Goal: Transaction & Acquisition: Purchase product/service

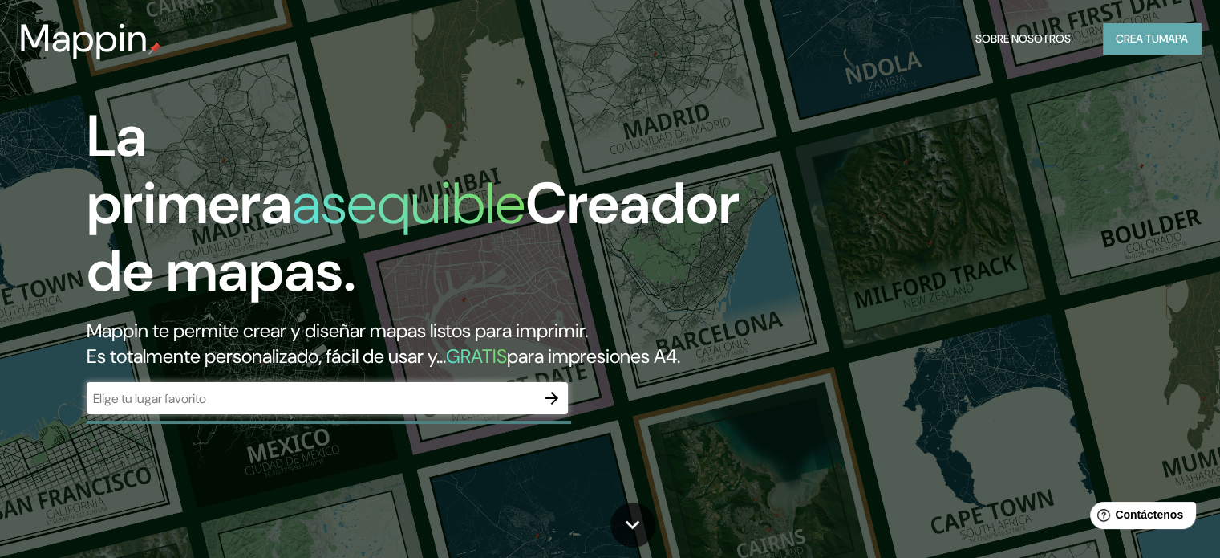
click at [1125, 39] on font "Crea tu" at bounding box center [1137, 38] width 43 height 14
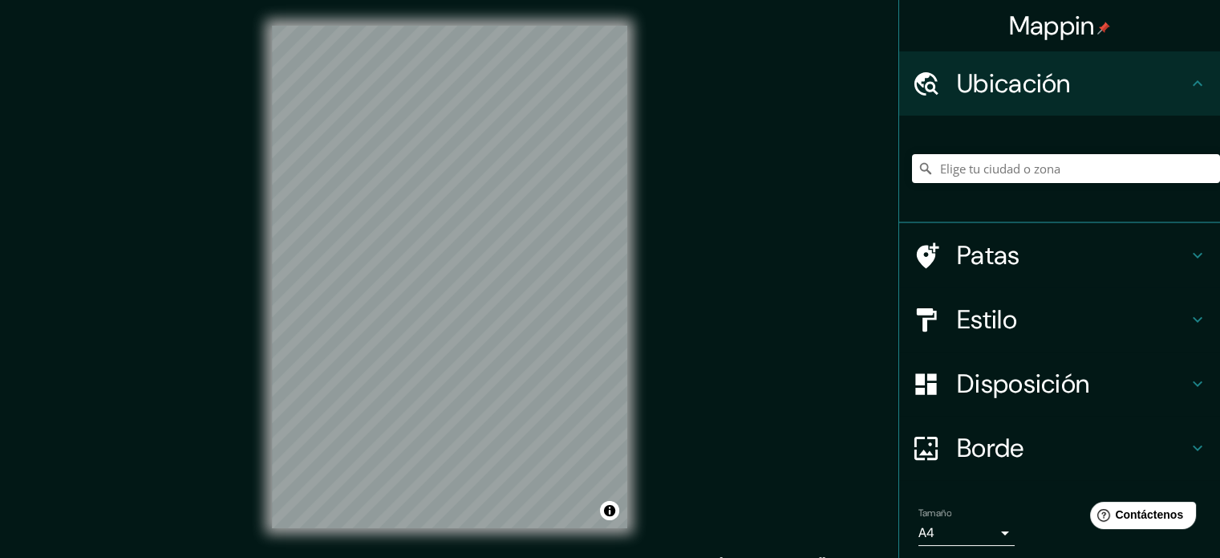
click at [995, 313] on font "Estilo" at bounding box center [987, 319] width 60 height 34
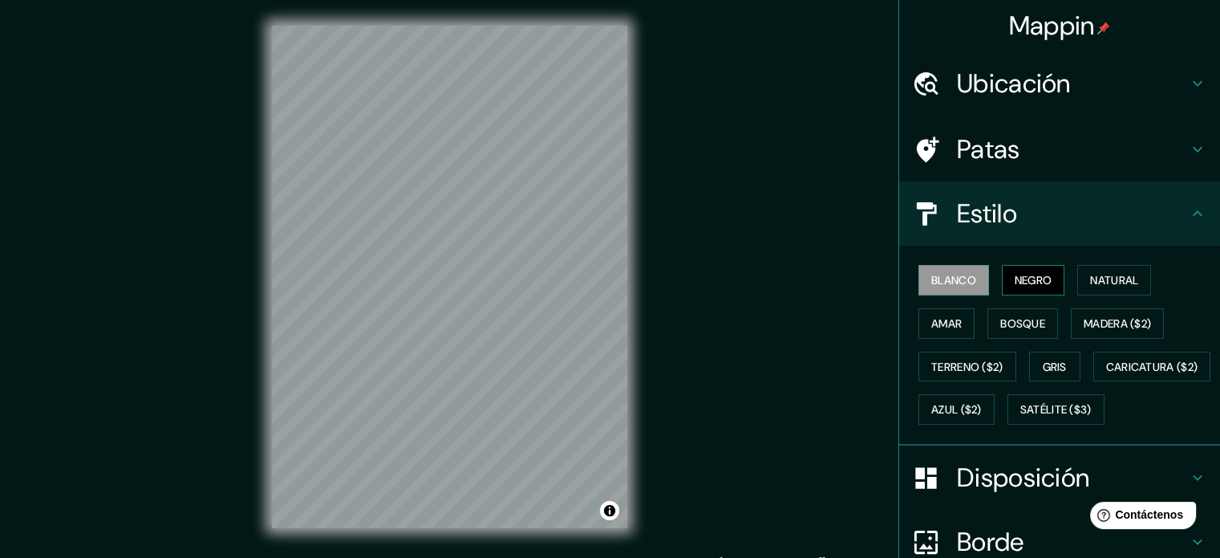
click at [1016, 286] on font "Negro" at bounding box center [1034, 280] width 38 height 14
click at [982, 58] on div "Ubicación" at bounding box center [1059, 83] width 321 height 64
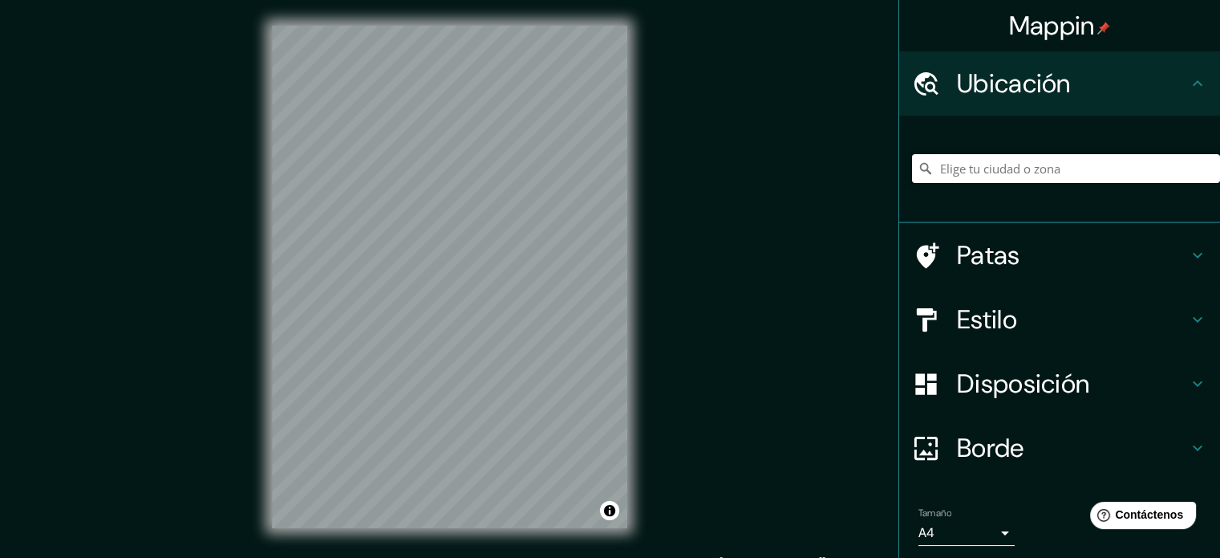
click at [988, 175] on input "Elige tu ciudad o zona" at bounding box center [1066, 168] width 308 height 29
click at [943, 323] on div at bounding box center [934, 320] width 45 height 28
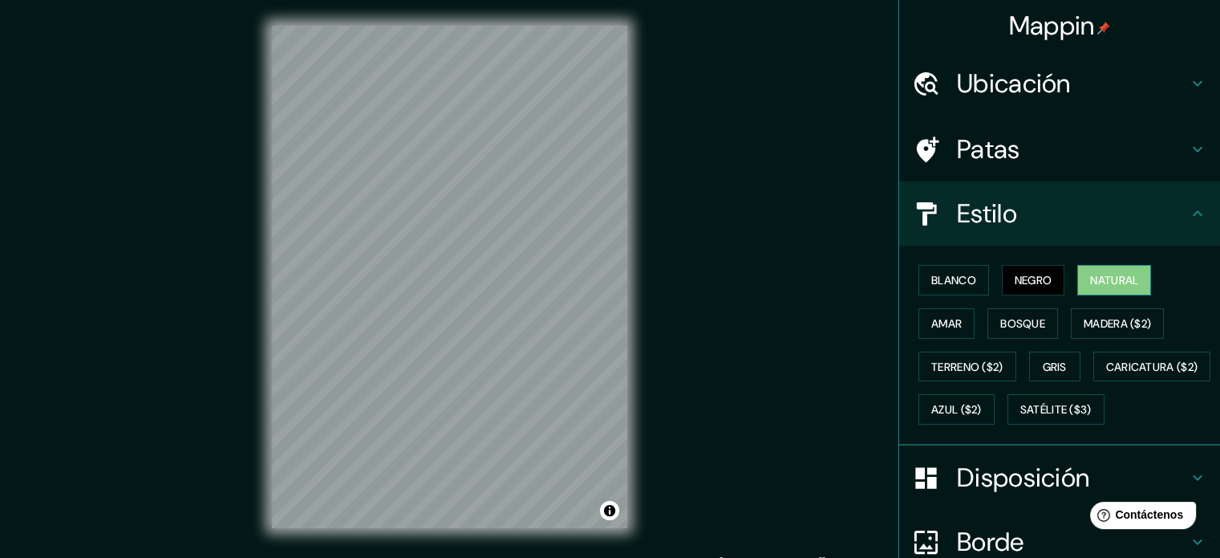
click at [1077, 274] on button "Natural" at bounding box center [1114, 280] width 74 height 30
click at [969, 120] on div "Patas" at bounding box center [1059, 149] width 321 height 64
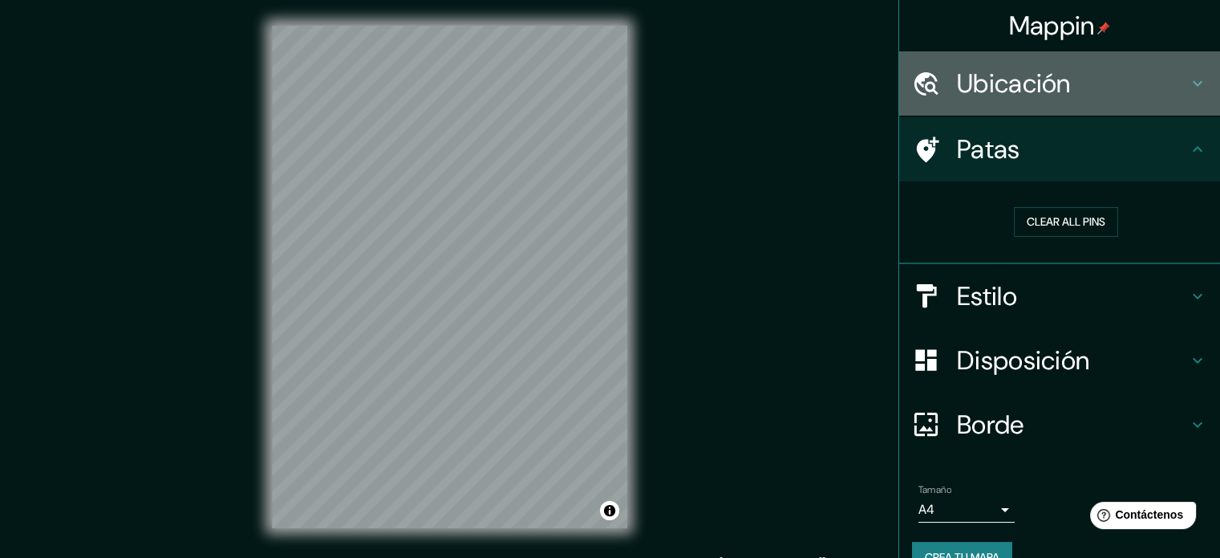
click at [1014, 76] on font "Ubicación" at bounding box center [1014, 84] width 114 height 34
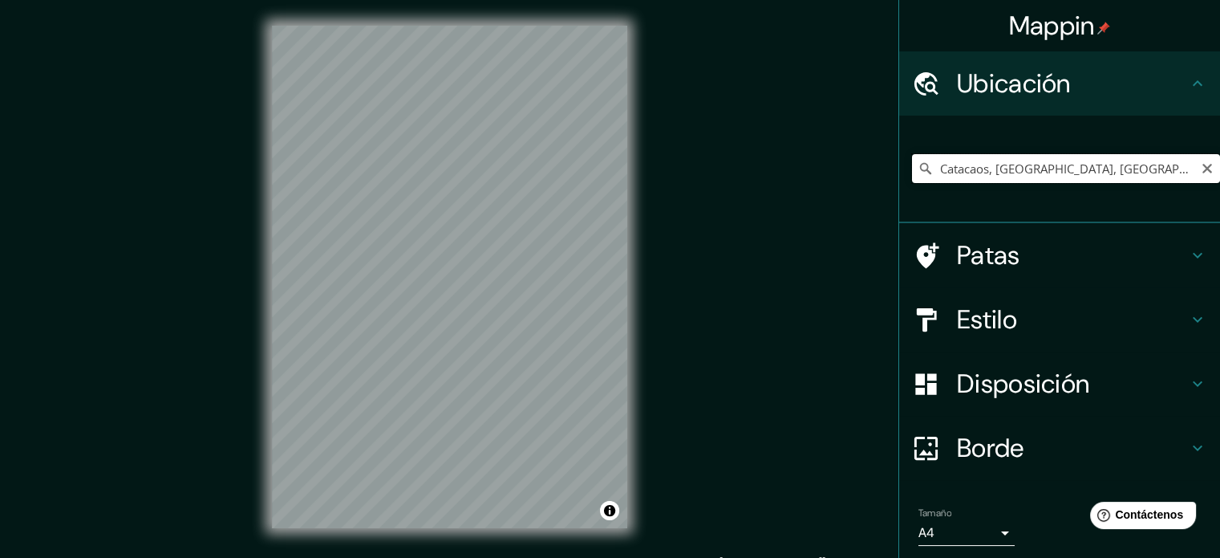
click at [1014, 172] on input "Catacaos, [GEOGRAPHIC_DATA], [GEOGRAPHIC_DATA]" at bounding box center [1066, 168] width 308 height 29
click at [998, 160] on input "Catacaos, [GEOGRAPHIC_DATA], [GEOGRAPHIC_DATA], [GEOGRAPHIC_DATA]" at bounding box center [1066, 168] width 308 height 29
click at [1072, 170] on input "Catacaos, [GEOGRAPHIC_DATA], [GEOGRAPHIC_DATA], [GEOGRAPHIC_DATA]" at bounding box center [1066, 168] width 308 height 29
drag, startPoint x: 978, startPoint y: 168, endPoint x: 1231, endPoint y: 168, distance: 253.5
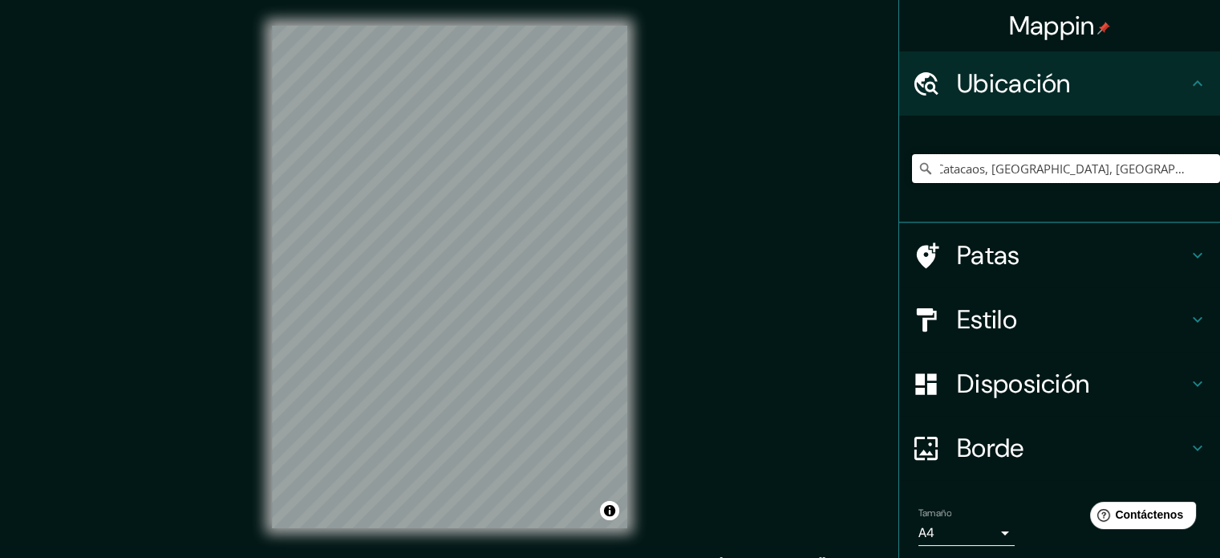
click at [1220, 168] on html "Mappin Ubicación Catacaos, [GEOGRAPHIC_DATA], [GEOGRAPHIC_DATA], [GEOGRAPHIC_DA…" at bounding box center [610, 279] width 1220 height 558
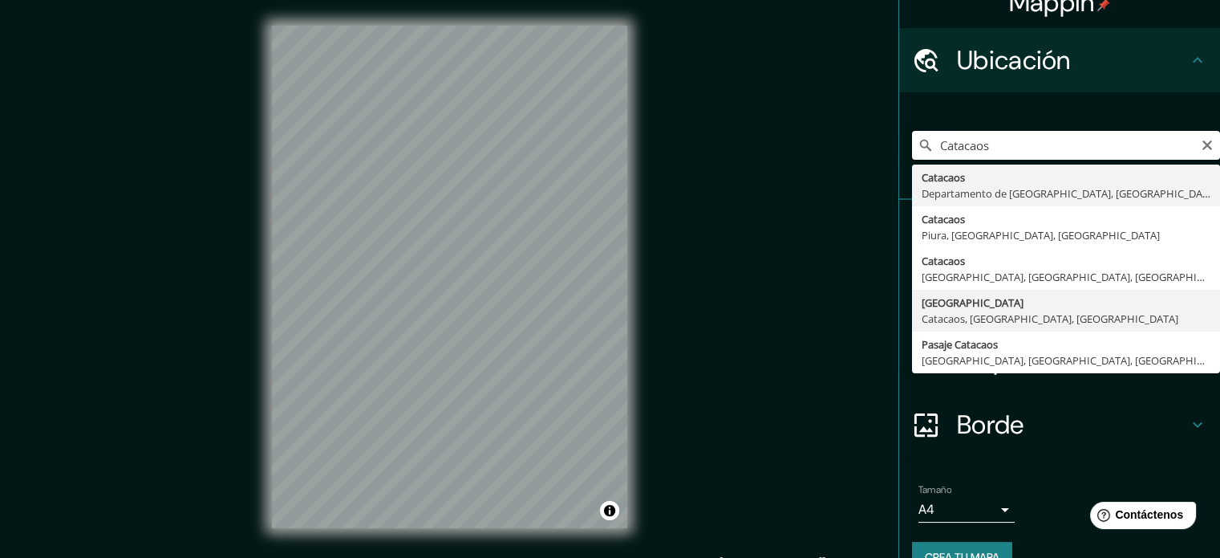
scroll to position [55, 0]
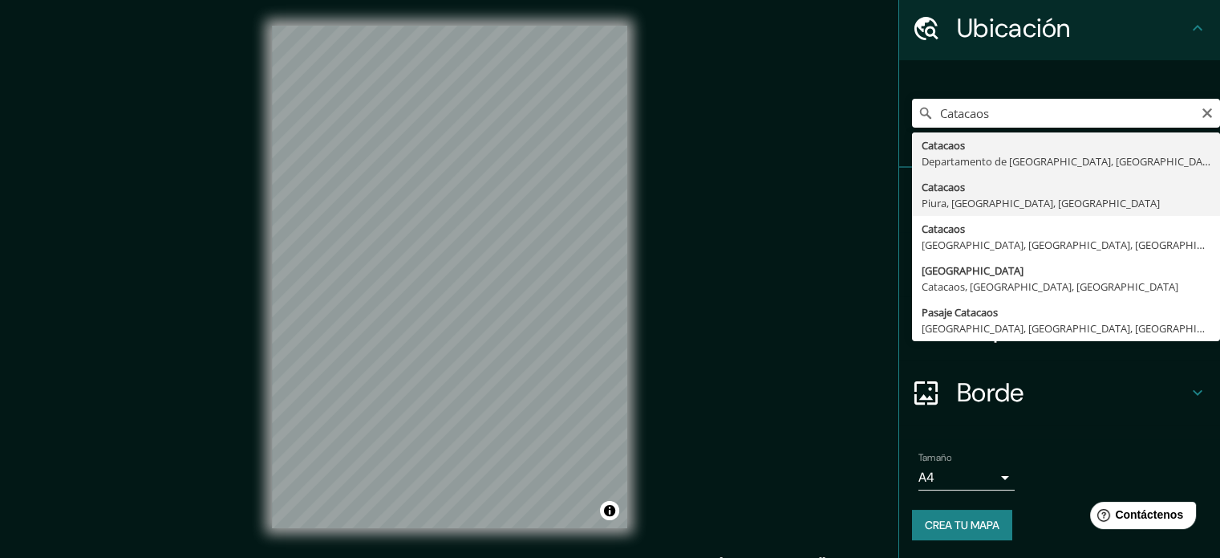
type input "Catacaos, [GEOGRAPHIC_DATA], [GEOGRAPHIC_DATA], [GEOGRAPHIC_DATA]"
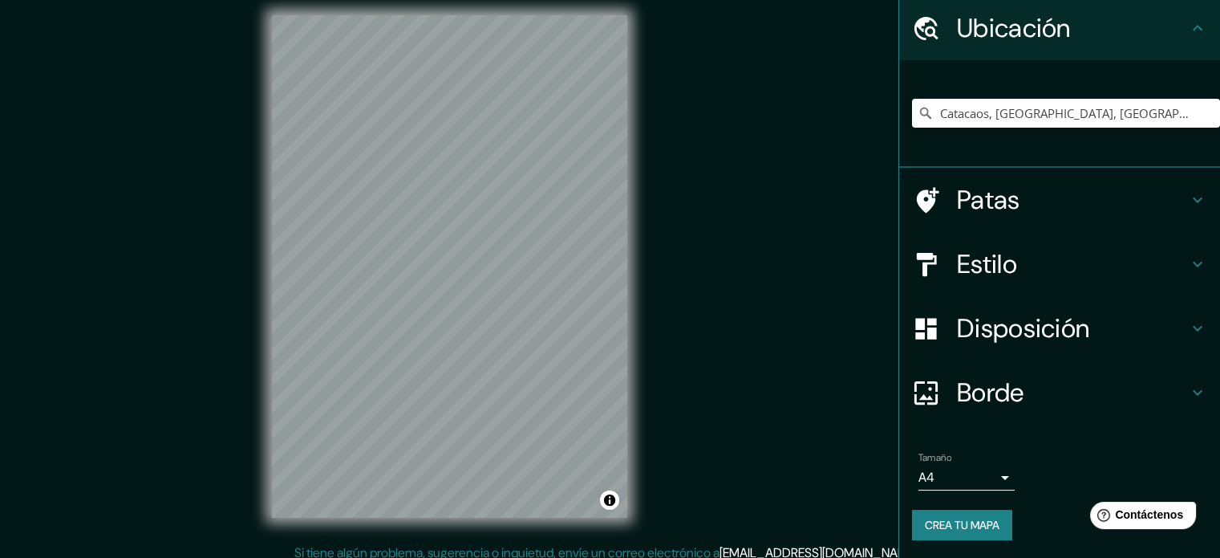
scroll to position [0, 0]
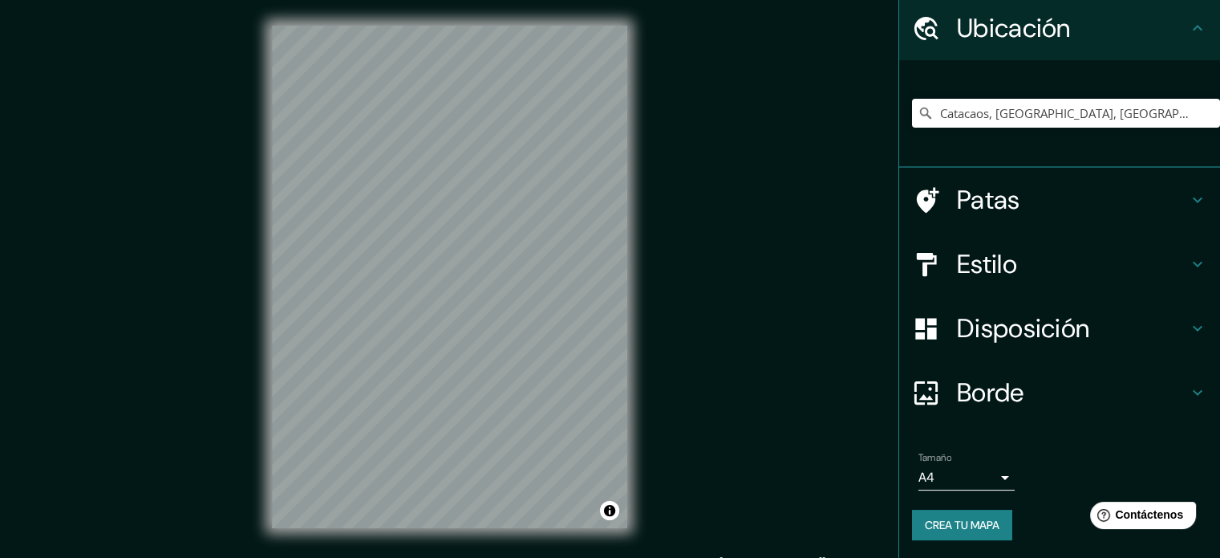
click at [1048, 272] on h4 "Estilo" at bounding box center [1072, 264] width 231 height 32
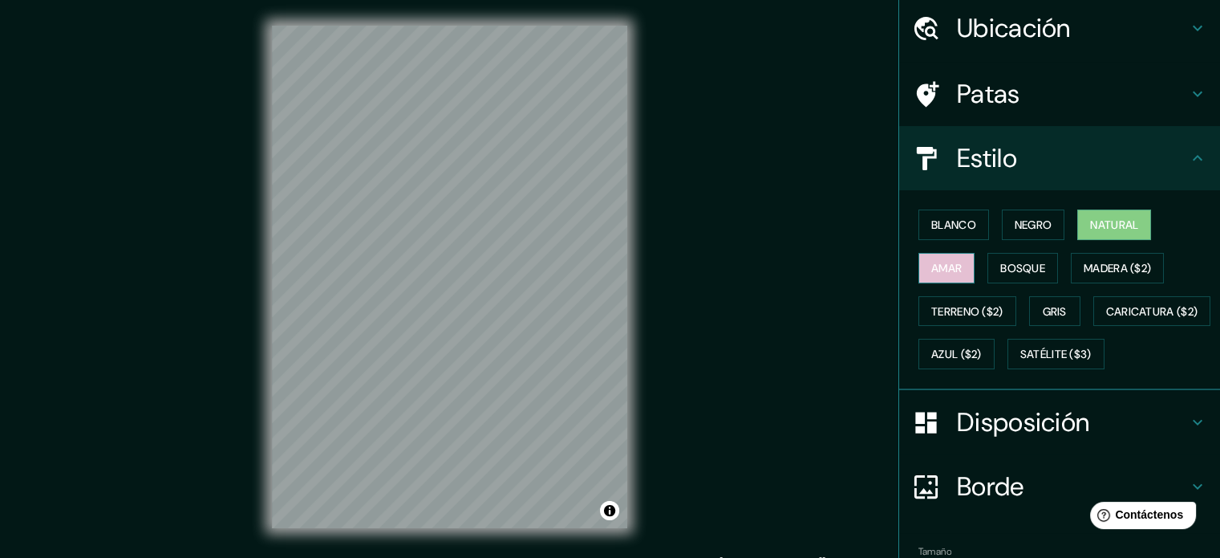
click at [952, 259] on button "Amar" at bounding box center [946, 268] width 56 height 30
click at [987, 264] on button "Bosque" at bounding box center [1022, 268] width 71 height 30
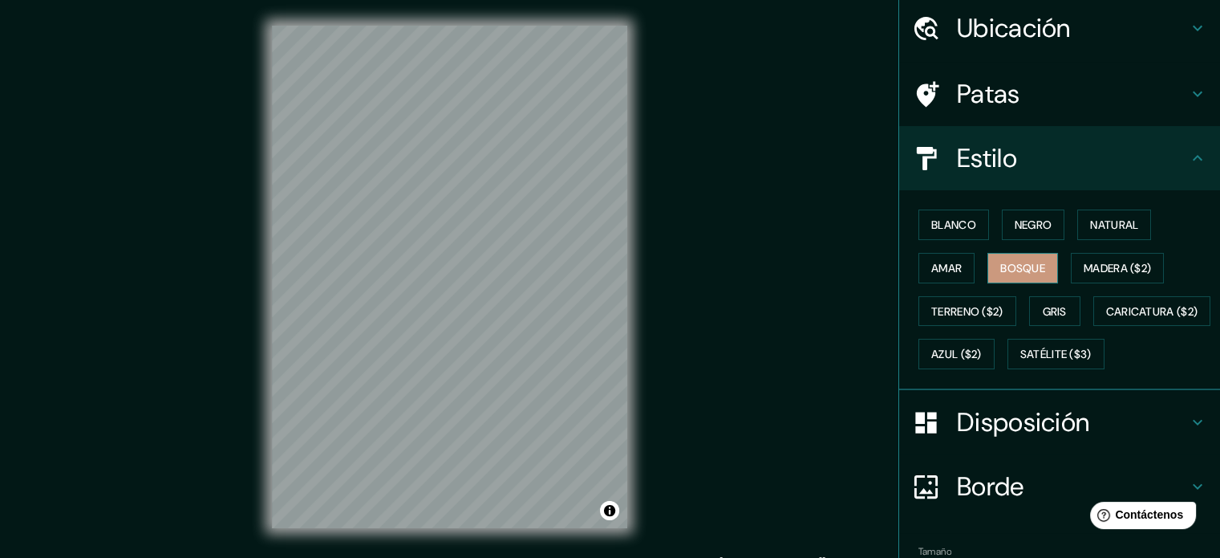
click at [1048, 256] on button "Bosque" at bounding box center [1022, 268] width 71 height 30
click at [1109, 262] on font "Madera ($2)" at bounding box center [1117, 268] width 67 height 14
click at [987, 266] on button "Bosque" at bounding box center [1022, 268] width 71 height 30
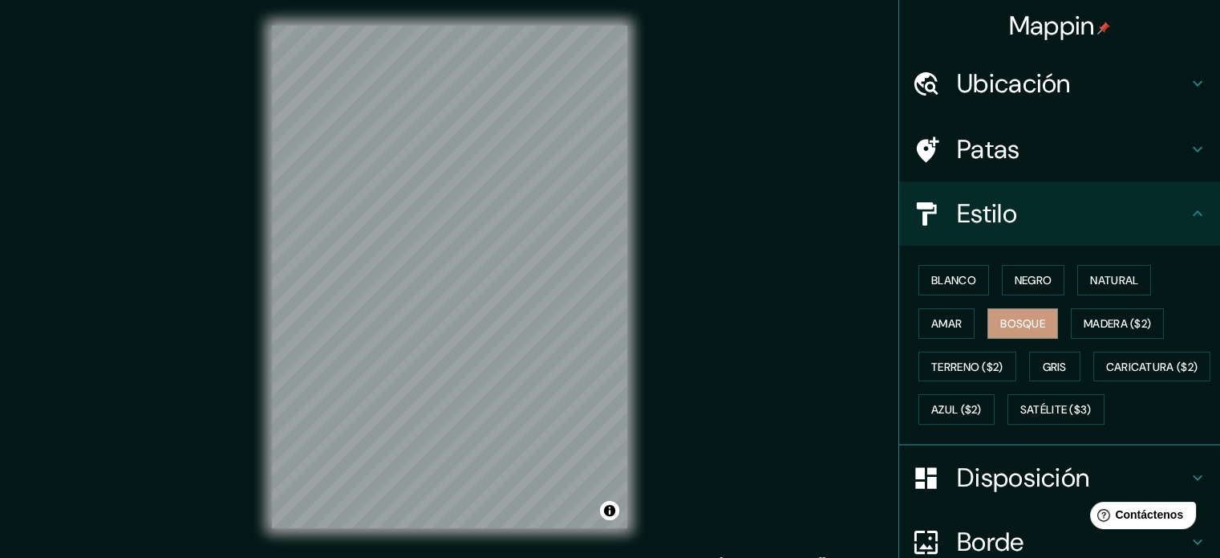
click at [1004, 89] on font "Ubicación" at bounding box center [1014, 84] width 114 height 34
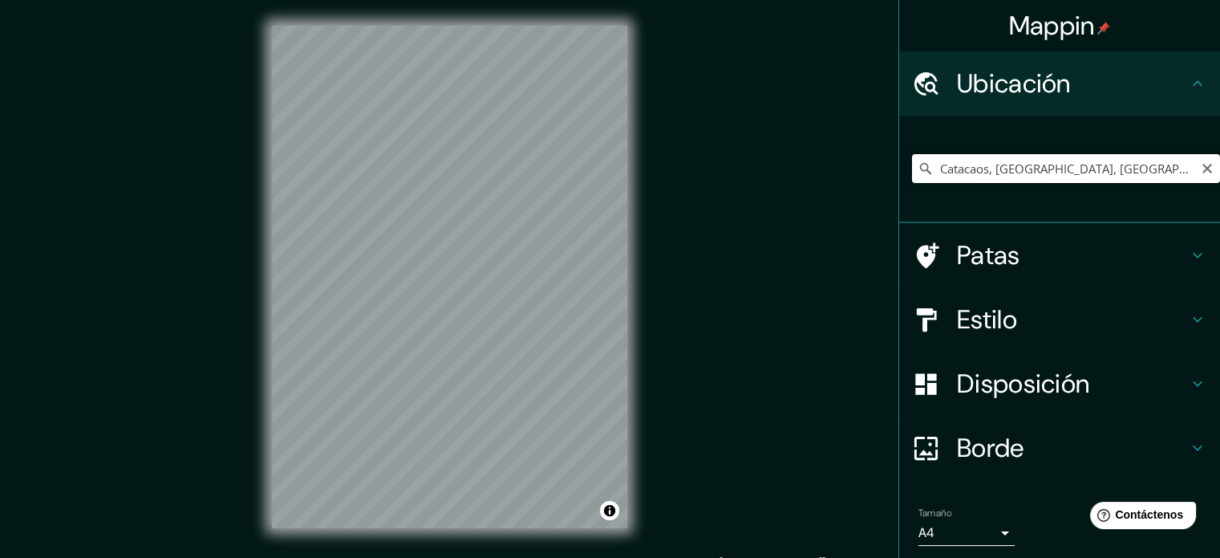
click at [975, 166] on input "Catacaos, [GEOGRAPHIC_DATA], [GEOGRAPHIC_DATA], [GEOGRAPHIC_DATA]" at bounding box center [1066, 168] width 308 height 29
click at [1060, 156] on input "Catacaos, [GEOGRAPHIC_DATA], [GEOGRAPHIC_DATA], [GEOGRAPHIC_DATA]" at bounding box center [1066, 168] width 308 height 29
drag, startPoint x: 979, startPoint y: 167, endPoint x: 1198, endPoint y: 172, distance: 219.1
click at [1197, 172] on div "Catacaos, [GEOGRAPHIC_DATA], [GEOGRAPHIC_DATA], [GEOGRAPHIC_DATA]" at bounding box center [1066, 168] width 308 height 29
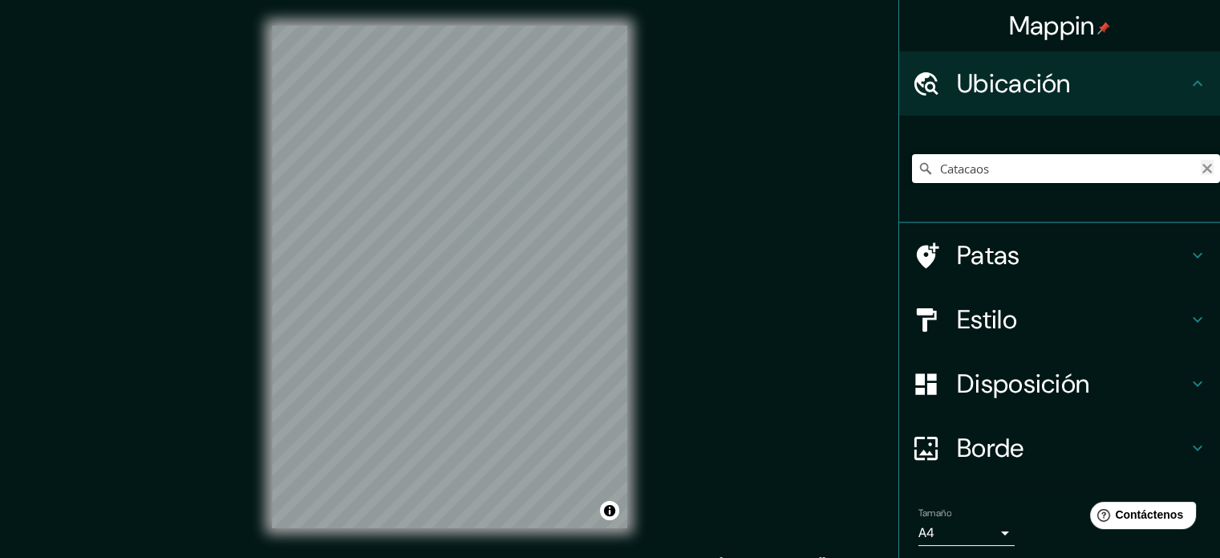
scroll to position [0, 0]
drag, startPoint x: 977, startPoint y: 170, endPoint x: 1219, endPoint y: 170, distance: 242.3
click at [1219, 170] on html "Mappin Ubicación Catacaos, [GEOGRAPHIC_DATA], [GEOGRAPHIC_DATA] Patas Estilo Di…" at bounding box center [610, 279] width 1220 height 558
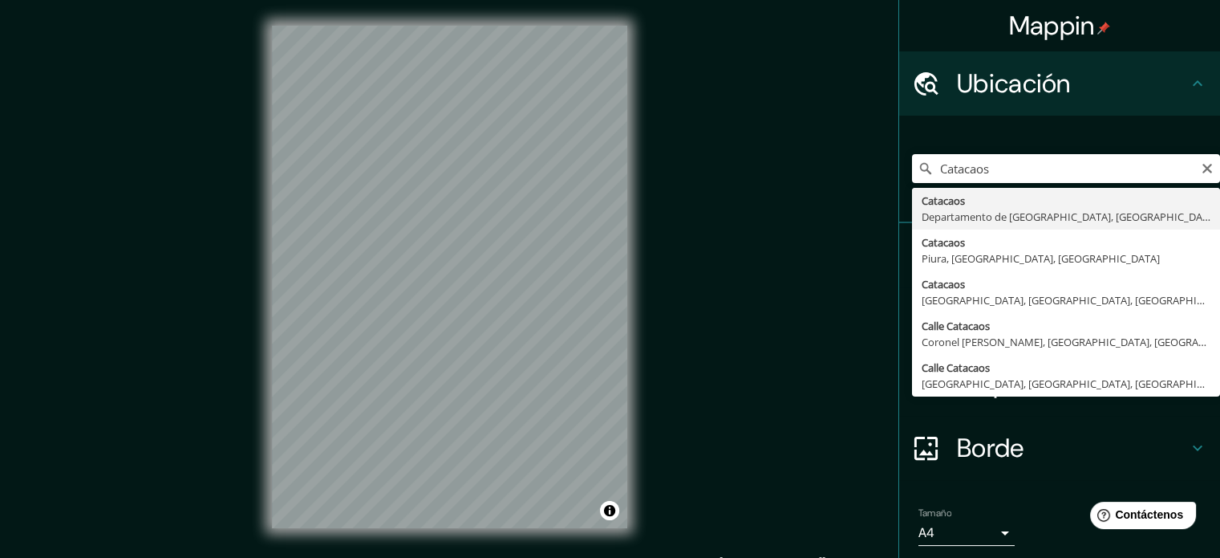
type input "Catacaos, [GEOGRAPHIC_DATA], [GEOGRAPHIC_DATA], [GEOGRAPHIC_DATA]"
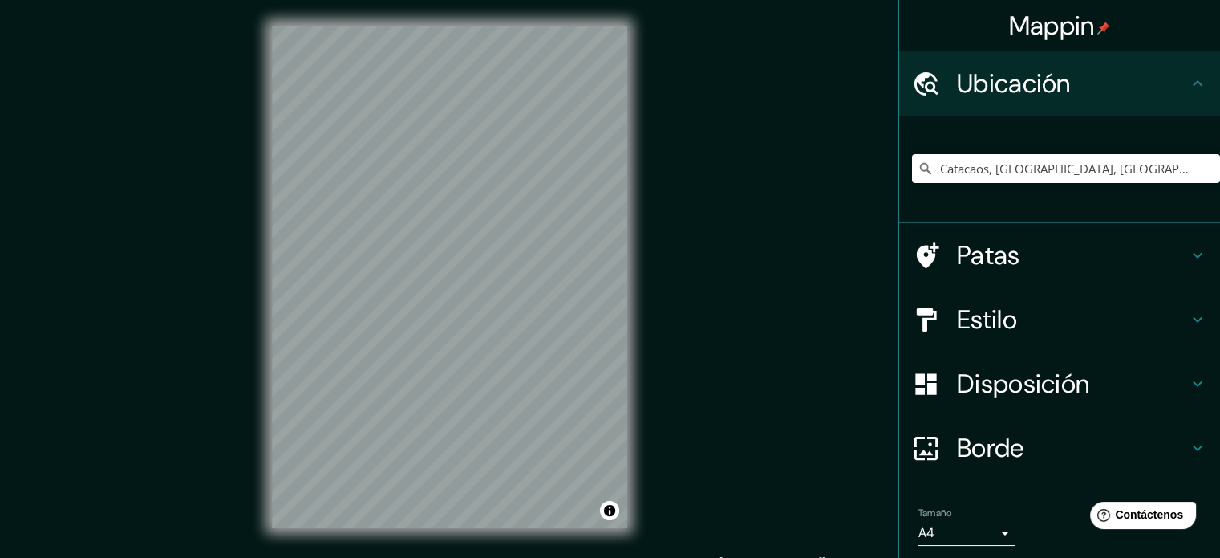
click at [991, 379] on font "Disposición" at bounding box center [1023, 384] width 132 height 34
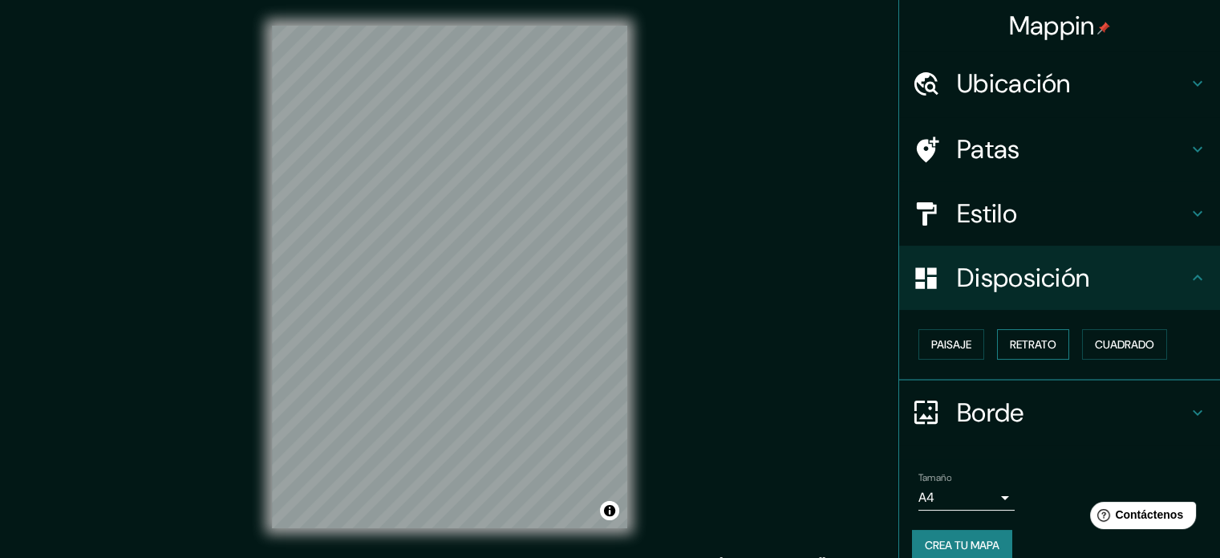
click at [1010, 339] on font "Retrato" at bounding box center [1033, 344] width 47 height 14
click at [959, 339] on font "Paisaje" at bounding box center [951, 344] width 40 height 14
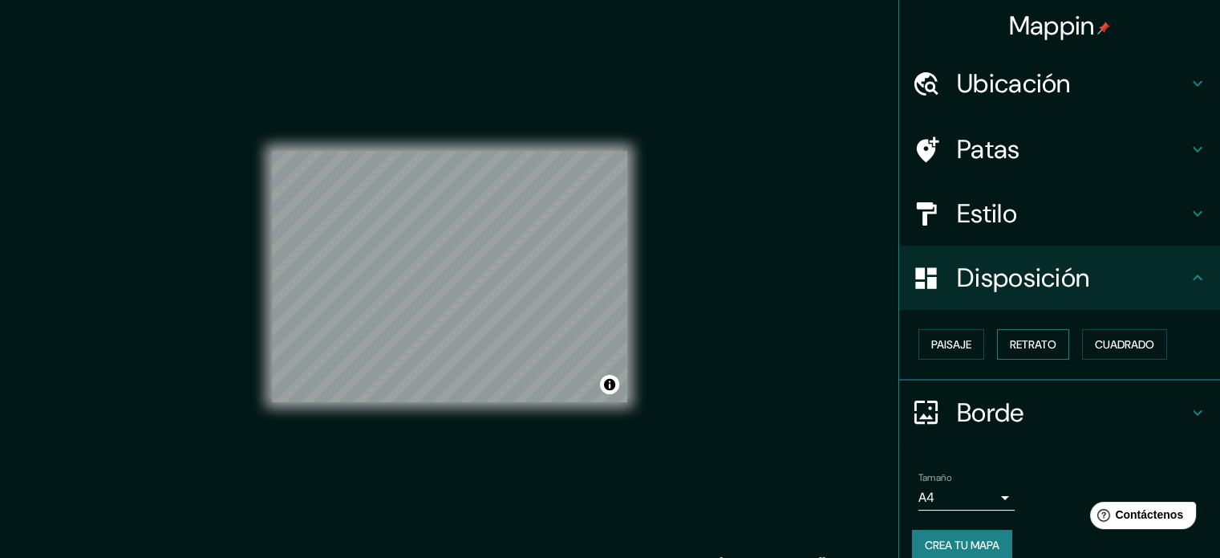
click at [1020, 341] on font "Retrato" at bounding box center [1033, 344] width 47 height 14
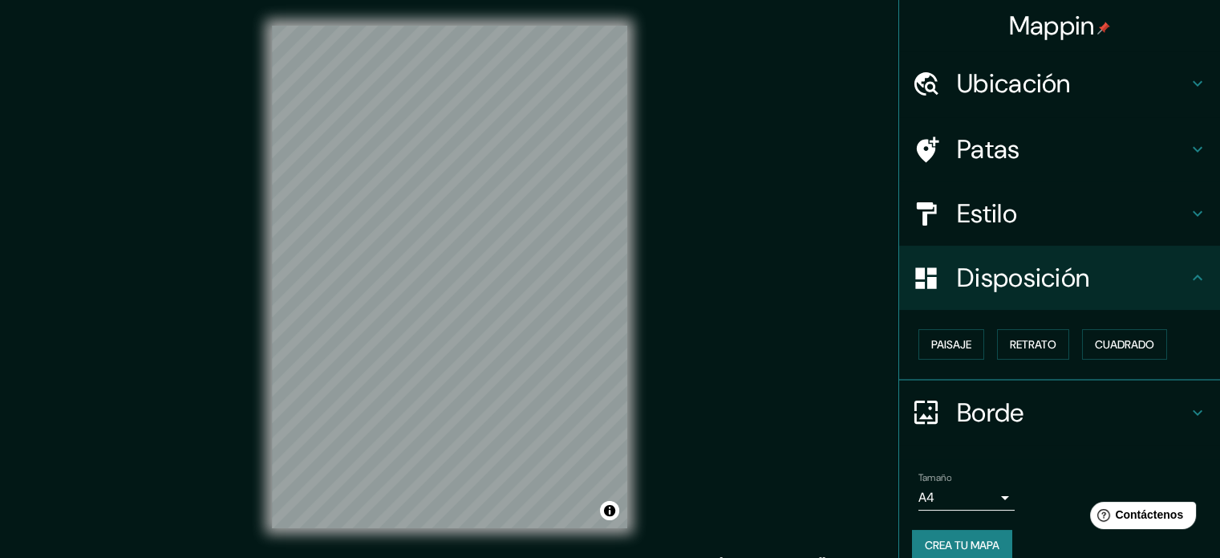
click at [1062, 343] on div "Paisaje Retrato Cuadrado" at bounding box center [1066, 343] width 308 height 43
click at [1082, 339] on button "Cuadrado" at bounding box center [1124, 344] width 85 height 30
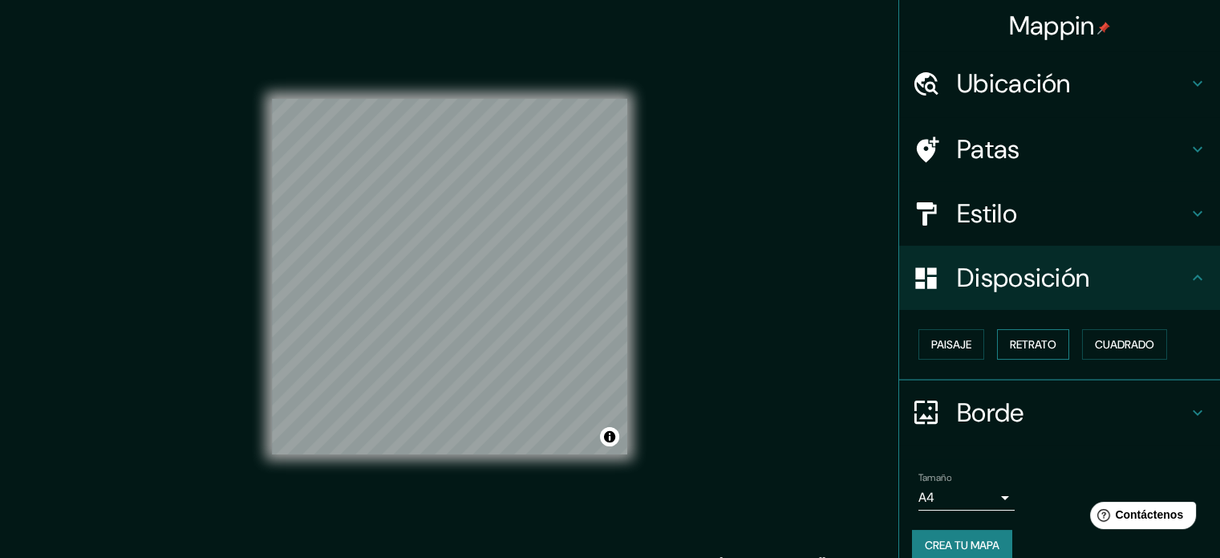
click at [1022, 343] on font "Retrato" at bounding box center [1033, 344] width 47 height 14
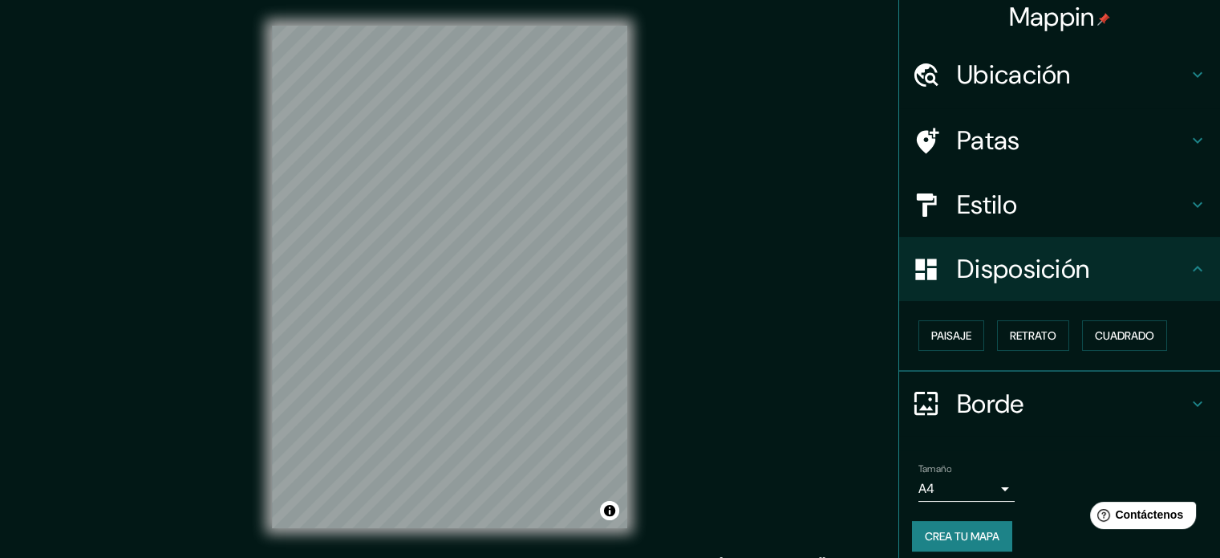
scroll to position [19, 0]
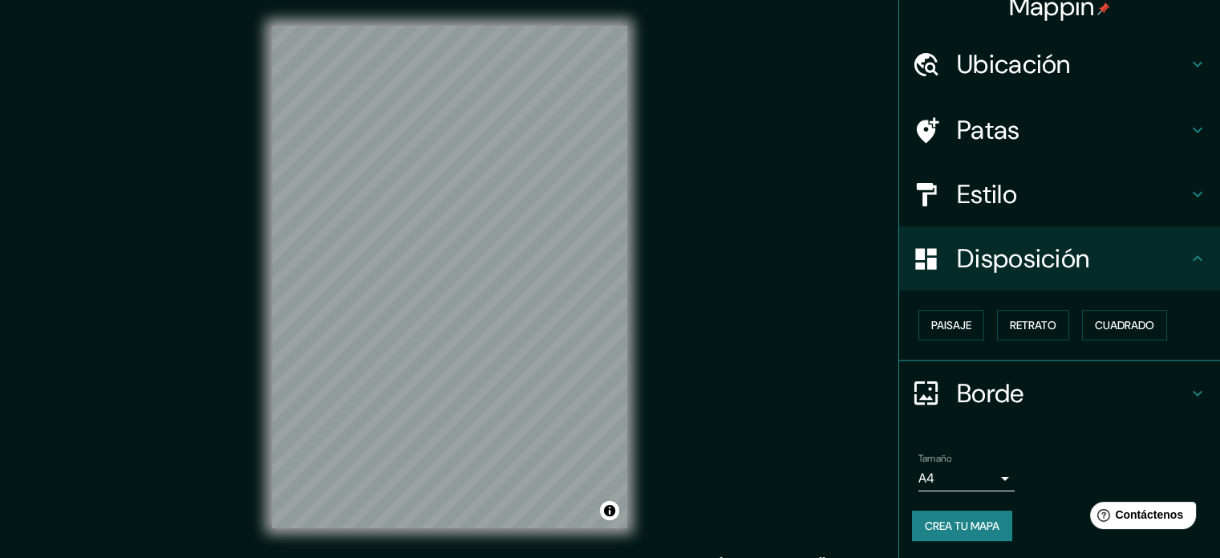
click at [987, 407] on font "Borde" at bounding box center [990, 393] width 67 height 34
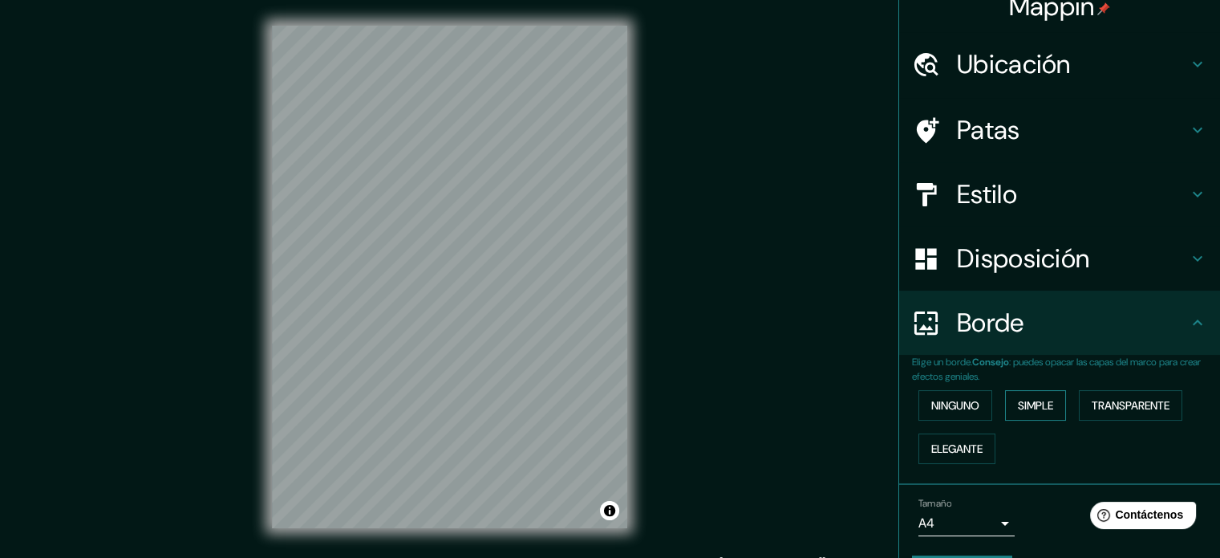
click at [1007, 404] on button "Simple" at bounding box center [1035, 405] width 61 height 30
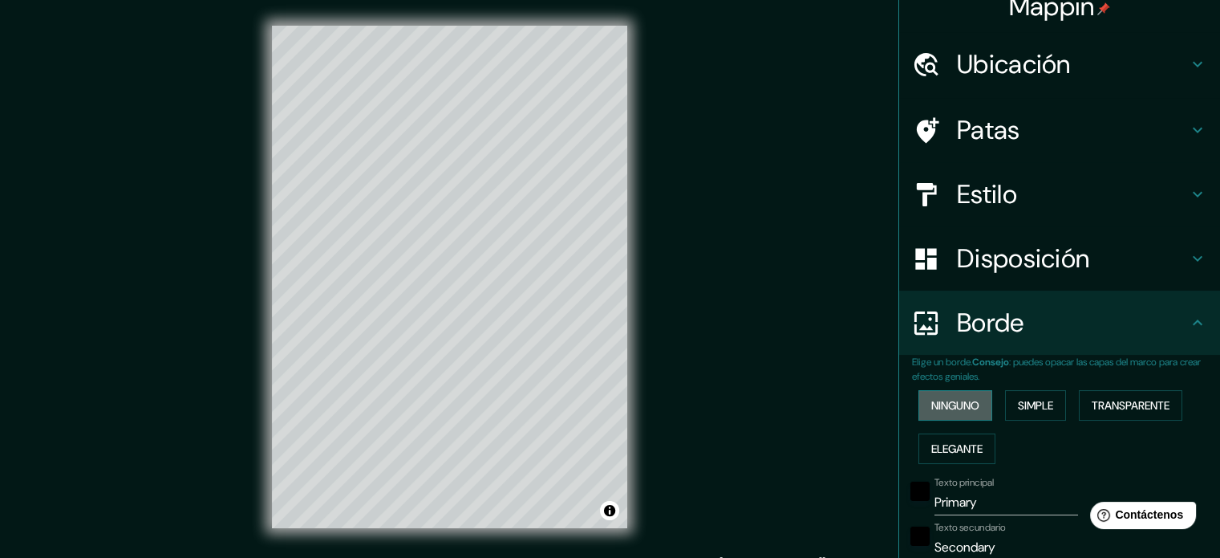
click at [953, 402] on font "Ninguno" at bounding box center [955, 405] width 48 height 14
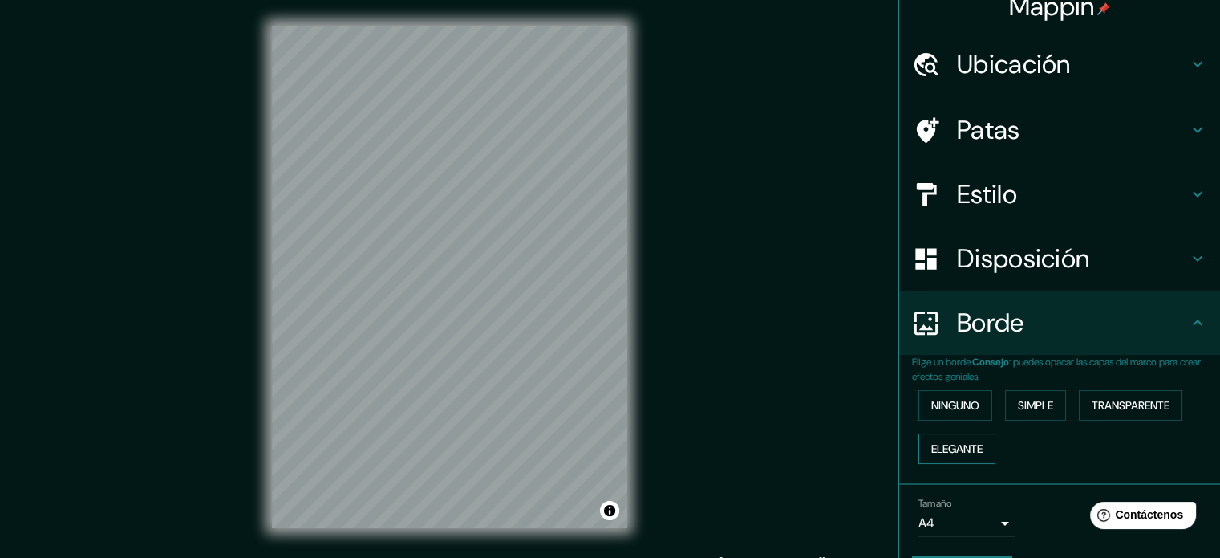
click at [955, 441] on font "Elegante" at bounding box center [956, 448] width 51 height 14
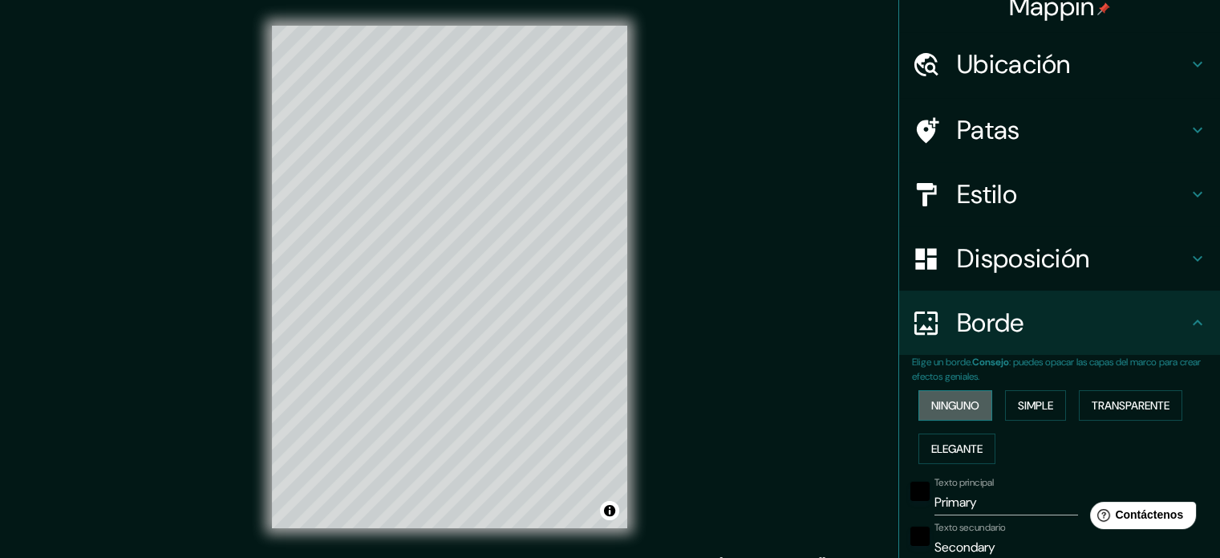
click at [955, 413] on font "Ninguno" at bounding box center [955, 405] width 48 height 21
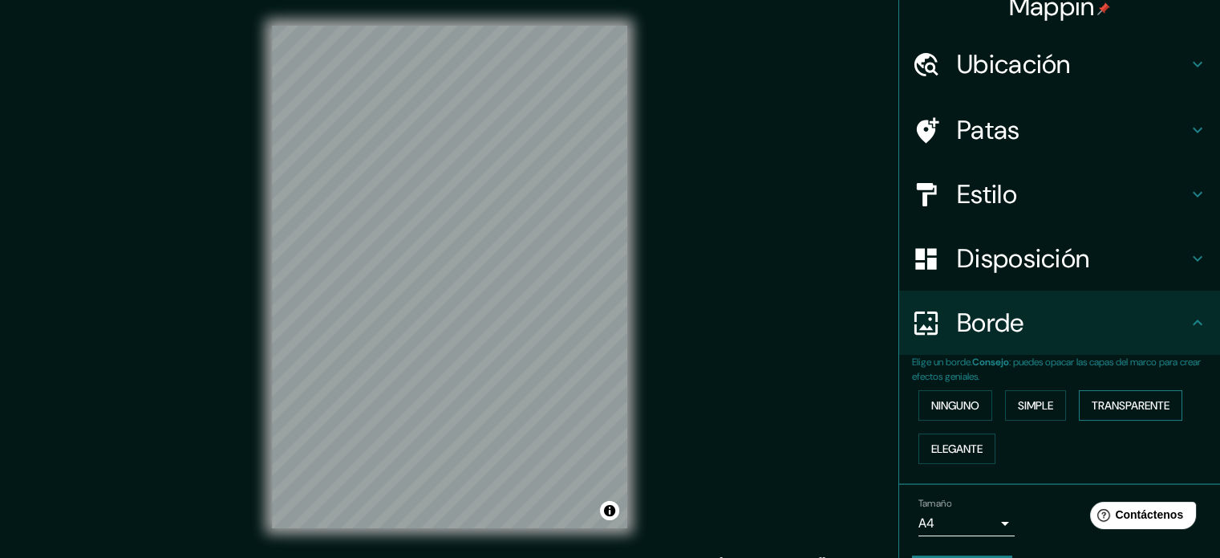
click at [1092, 402] on font "Transparente" at bounding box center [1131, 405] width 78 height 14
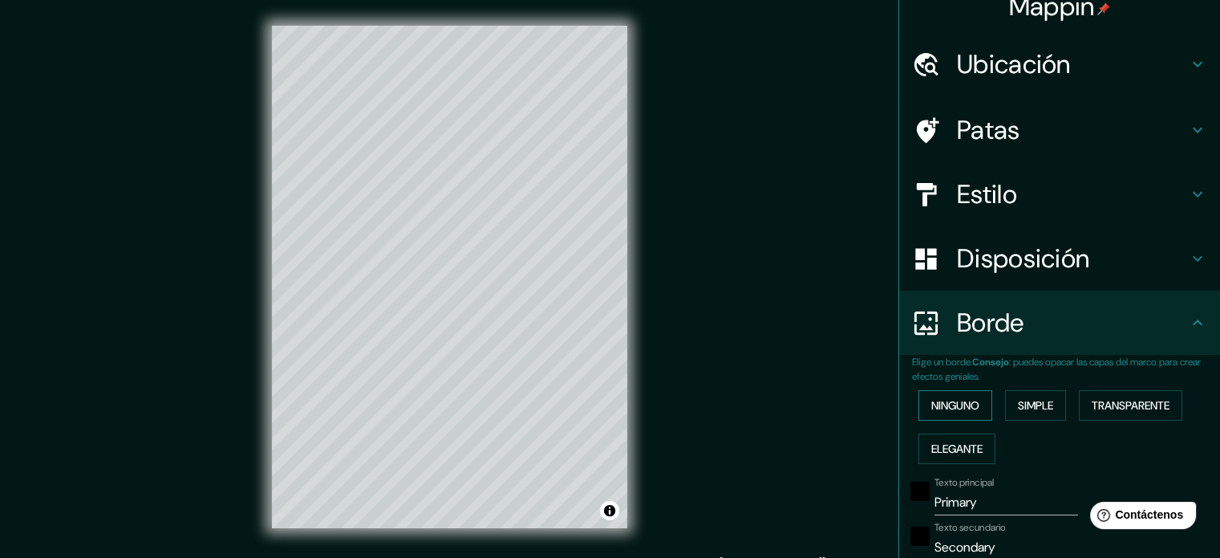
click at [940, 402] on font "Ninguno" at bounding box center [955, 405] width 48 height 14
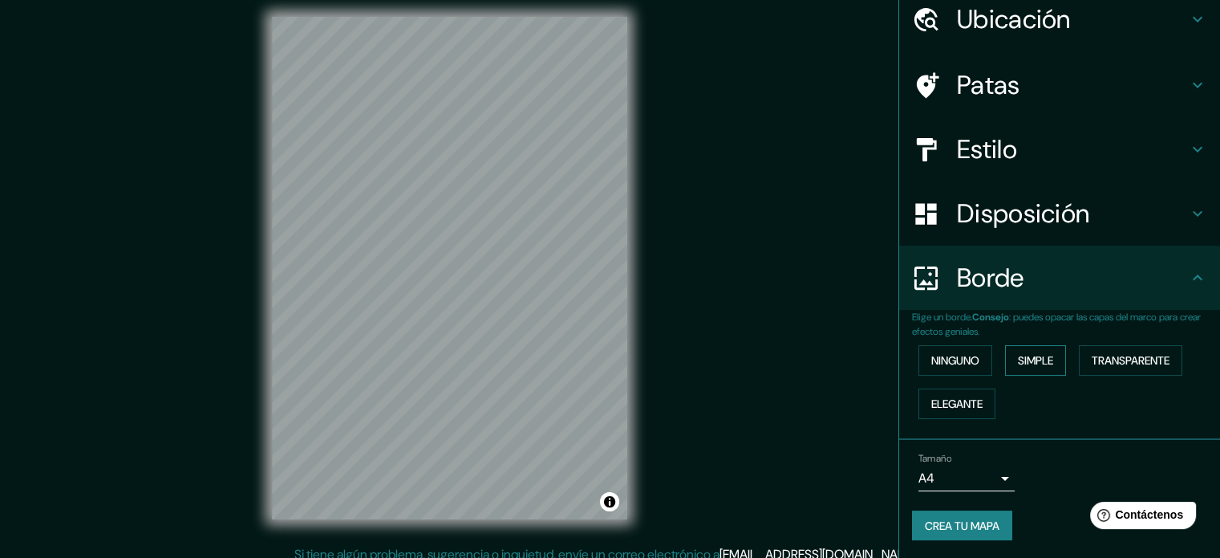
scroll to position [21, 0]
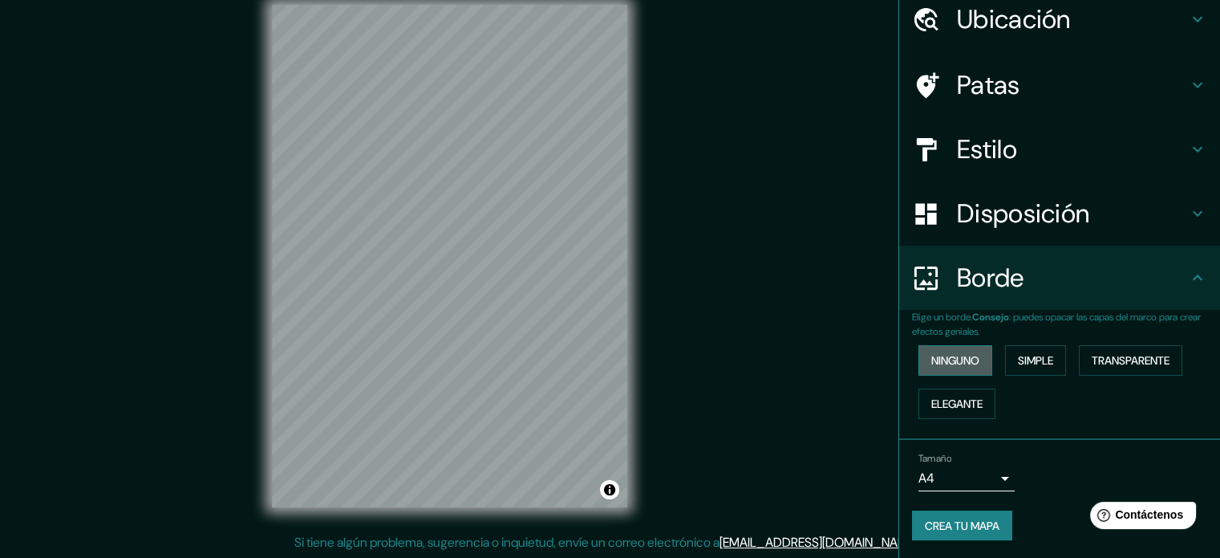
click at [963, 360] on font "Ninguno" at bounding box center [955, 360] width 48 height 14
click at [1018, 366] on font "Simple" at bounding box center [1035, 360] width 35 height 14
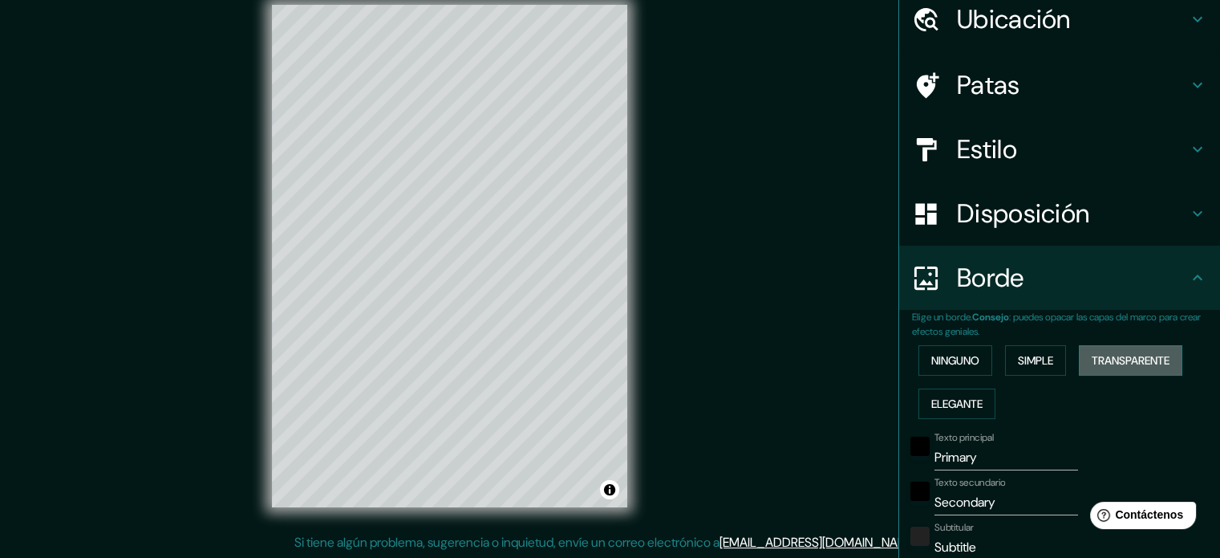
click at [1104, 362] on font "Transparente" at bounding box center [1131, 360] width 78 height 14
click at [975, 397] on button "Elegante" at bounding box center [956, 403] width 77 height 30
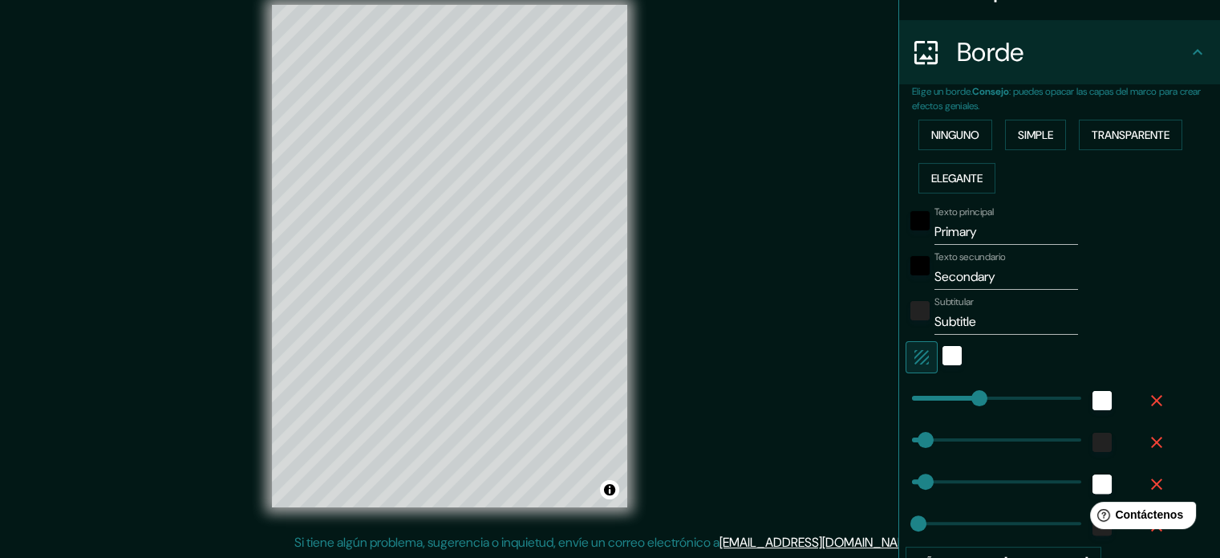
scroll to position [440, 0]
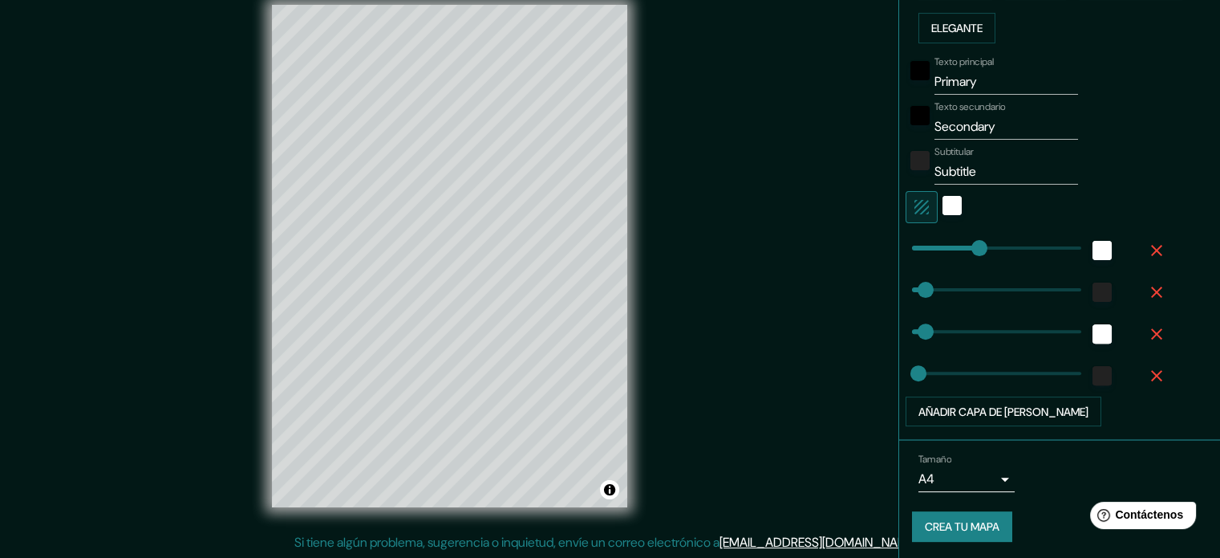
type input "177"
click at [943, 196] on div "blanco" at bounding box center [952, 205] width 19 height 19
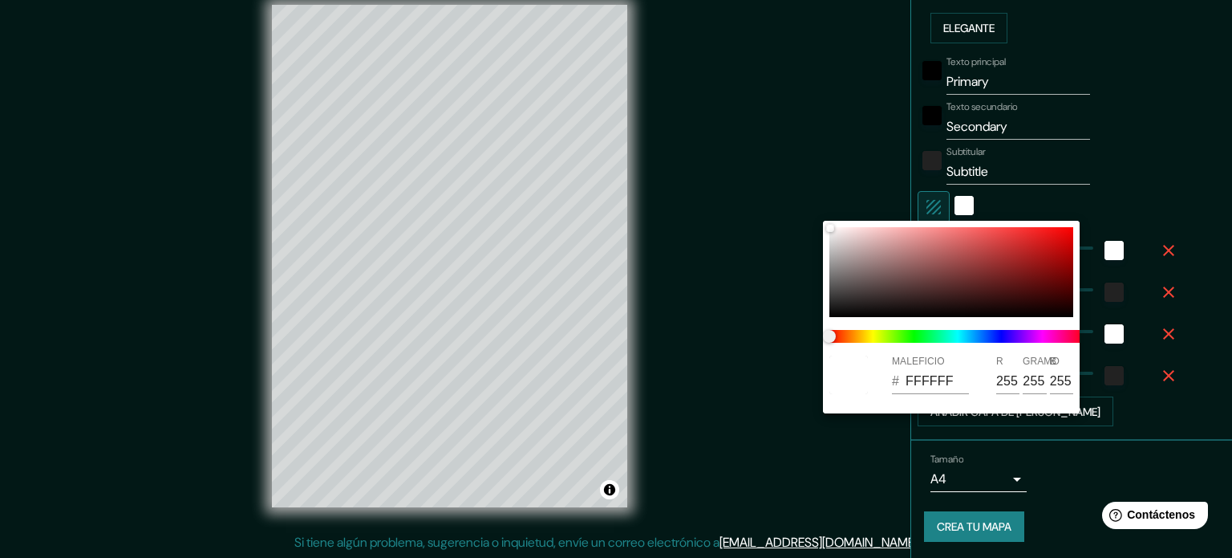
click at [1033, 186] on div at bounding box center [616, 279] width 1232 height 558
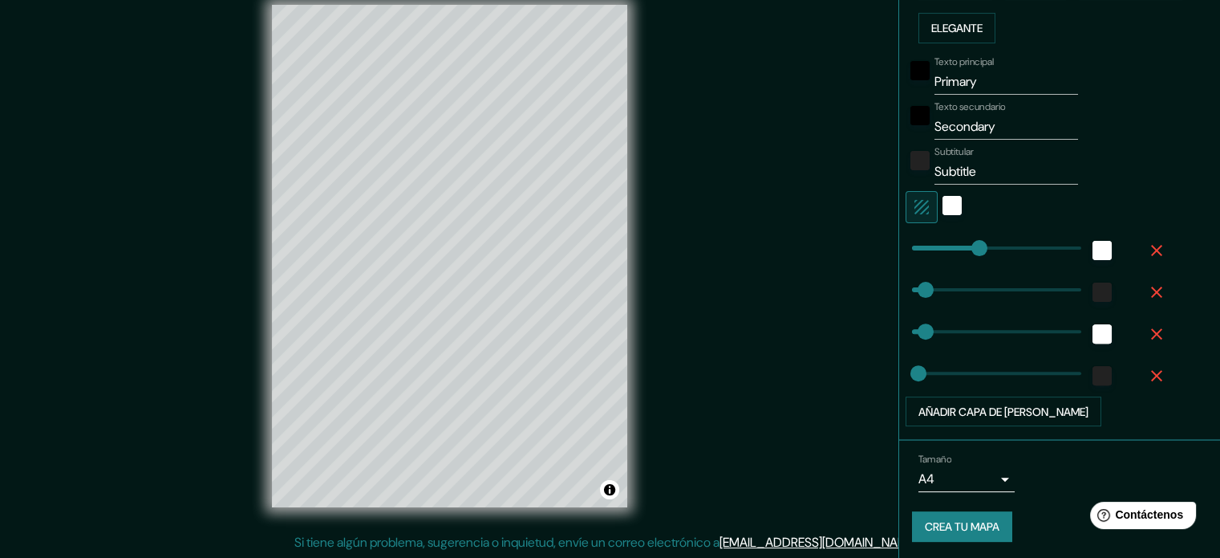
click at [981, 520] on font "Crea tu mapa" at bounding box center [962, 527] width 75 height 14
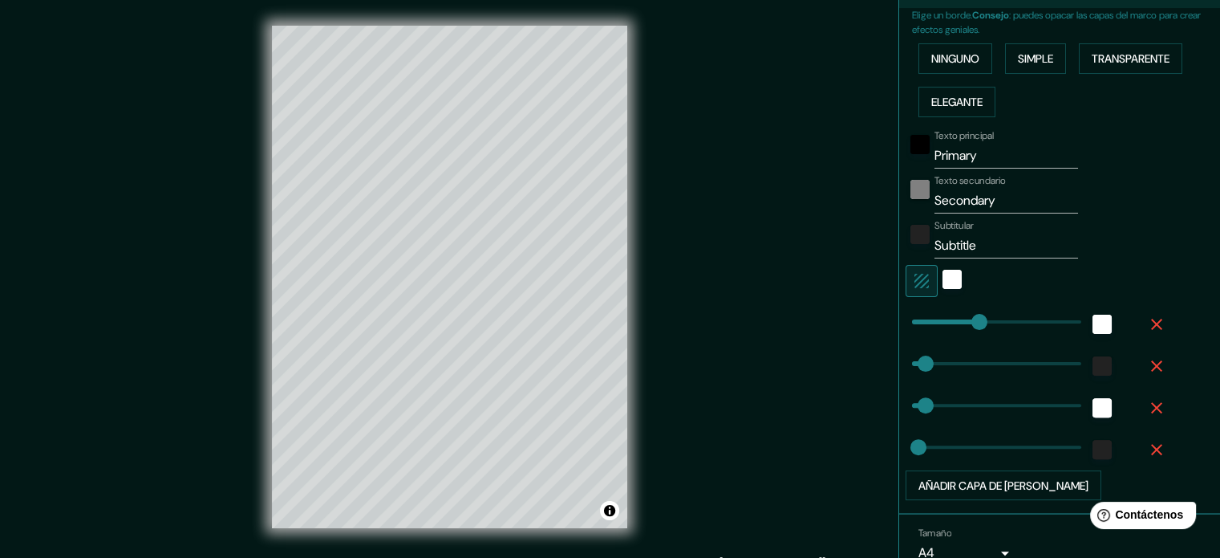
scroll to position [359, 0]
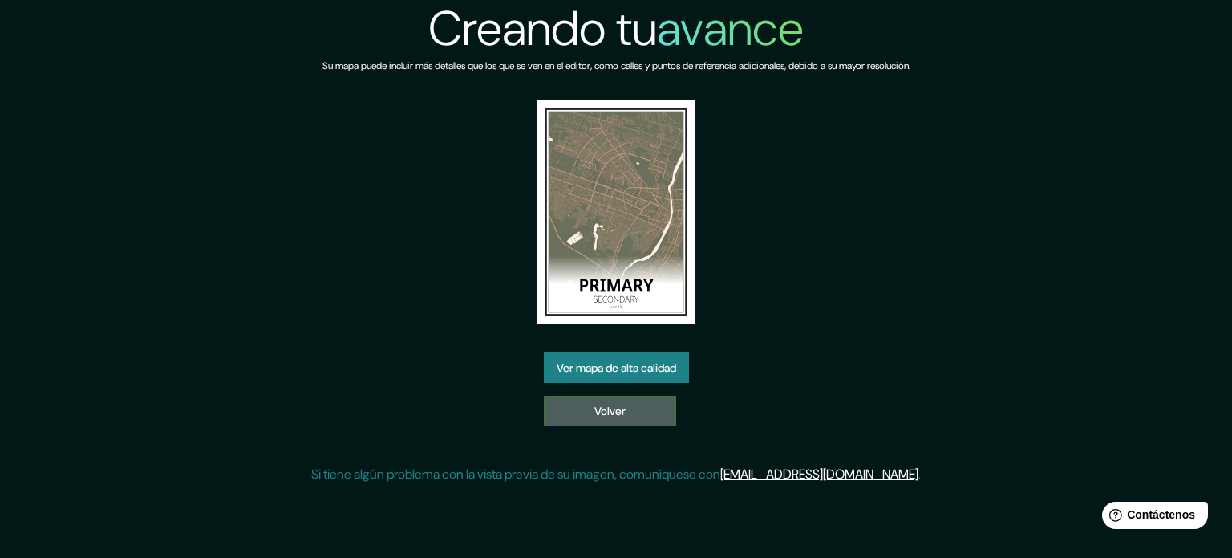
click at [630, 415] on link "Volver" at bounding box center [610, 410] width 132 height 30
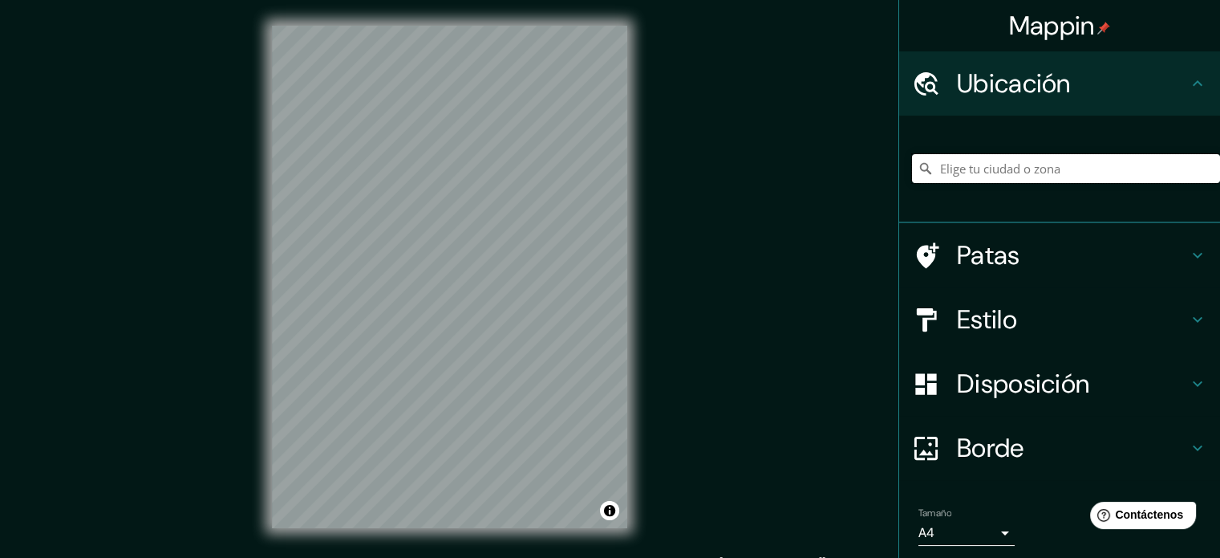
click at [988, 177] on input "Elige tu ciudad o zona" at bounding box center [1066, 168] width 308 height 29
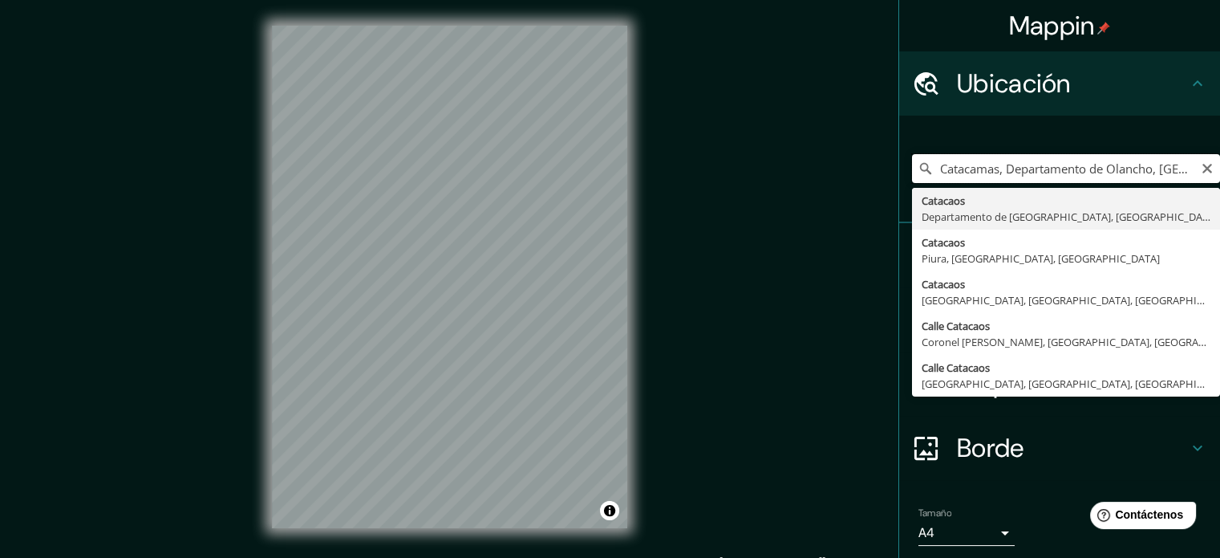
type input "Catacamas, Departamento de Olancho, Honduras"
click at [1201, 168] on icon "Claro" at bounding box center [1207, 168] width 13 height 13
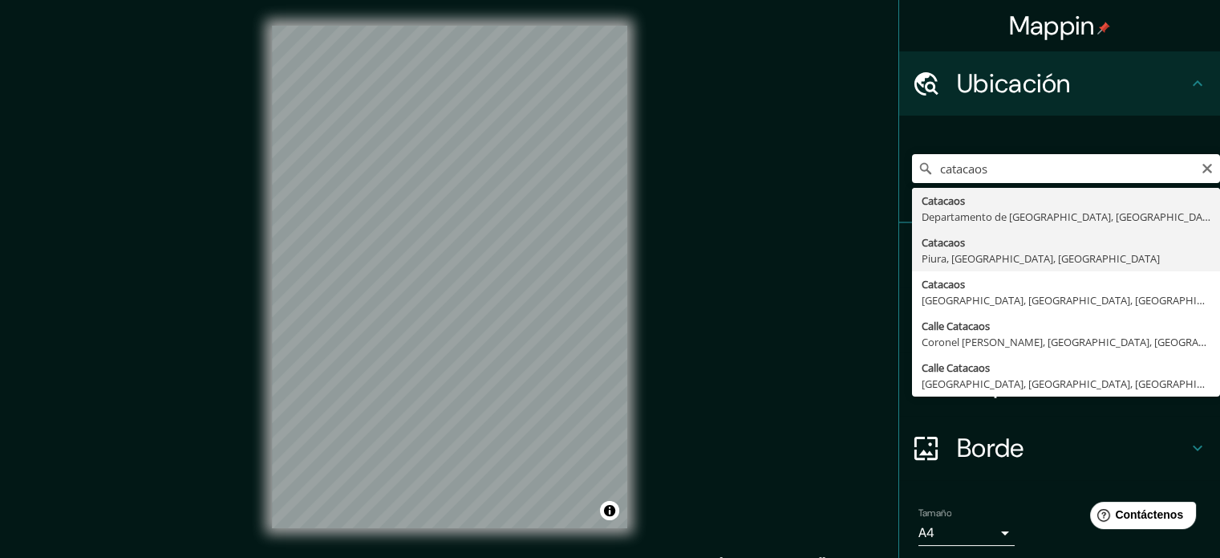
type input "Catacaos, [GEOGRAPHIC_DATA], [GEOGRAPHIC_DATA], [GEOGRAPHIC_DATA]"
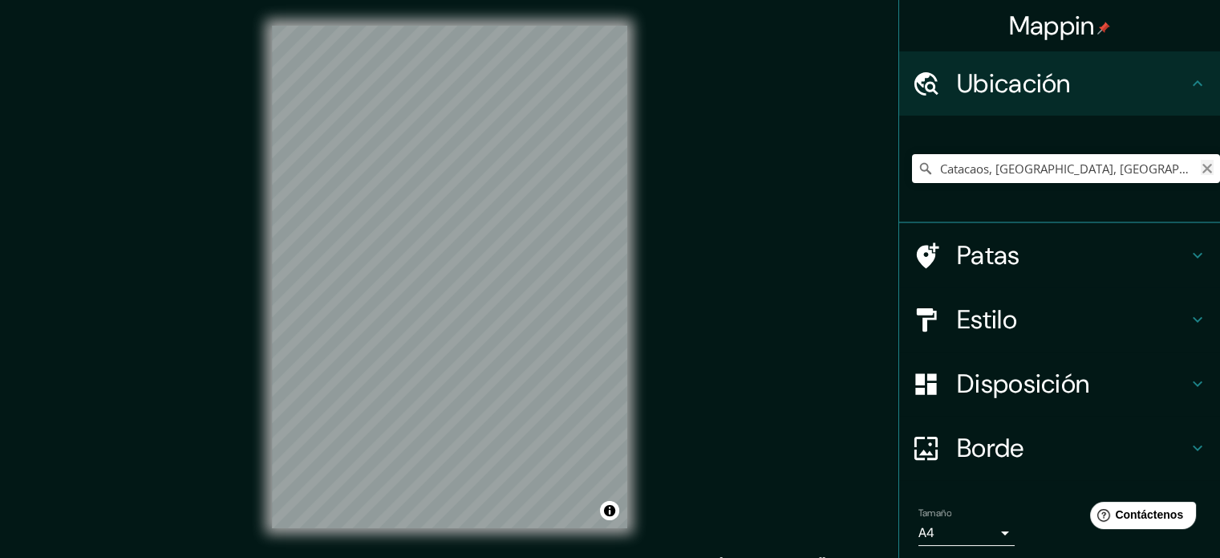
click at [1202, 164] on icon "Claro" at bounding box center [1207, 169] width 10 height 10
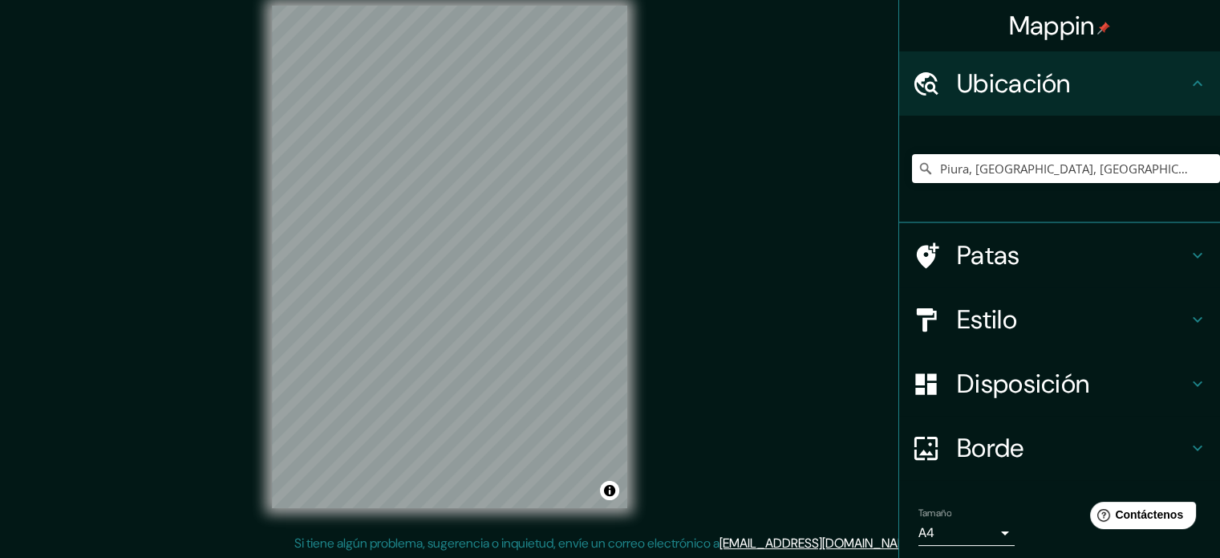
scroll to position [21, 0]
click at [1036, 310] on h4 "Estilo" at bounding box center [1072, 319] width 231 height 32
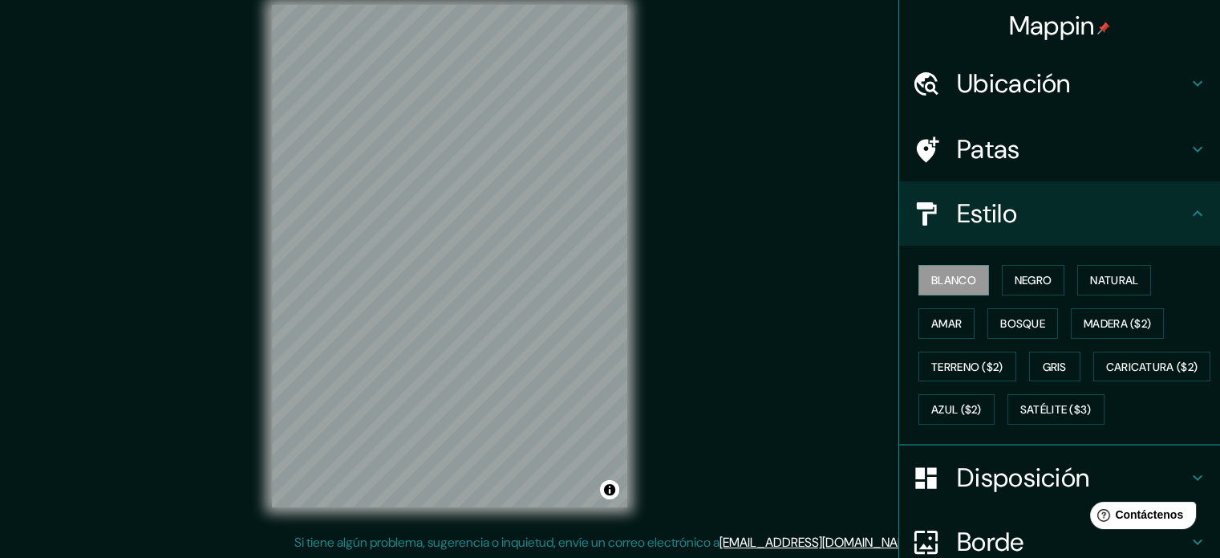
click at [1031, 262] on div "Blanco Negro Natural Amar Bosque Madera ($2) Terreno ($2) Gris Caricatura ($2) …" at bounding box center [1066, 344] width 308 height 172
click at [1037, 281] on font "Negro" at bounding box center [1034, 280] width 38 height 14
click at [1090, 274] on font "Natural" at bounding box center [1114, 280] width 48 height 14
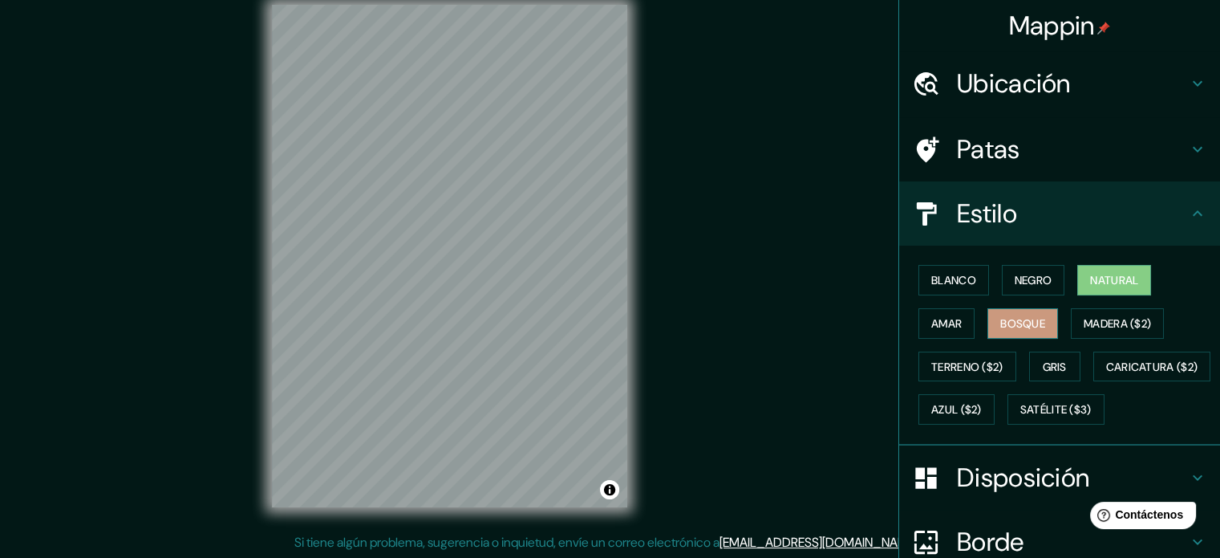
click at [1046, 333] on button "Bosque" at bounding box center [1022, 323] width 71 height 30
click at [954, 317] on button "Amar" at bounding box center [946, 323] width 56 height 30
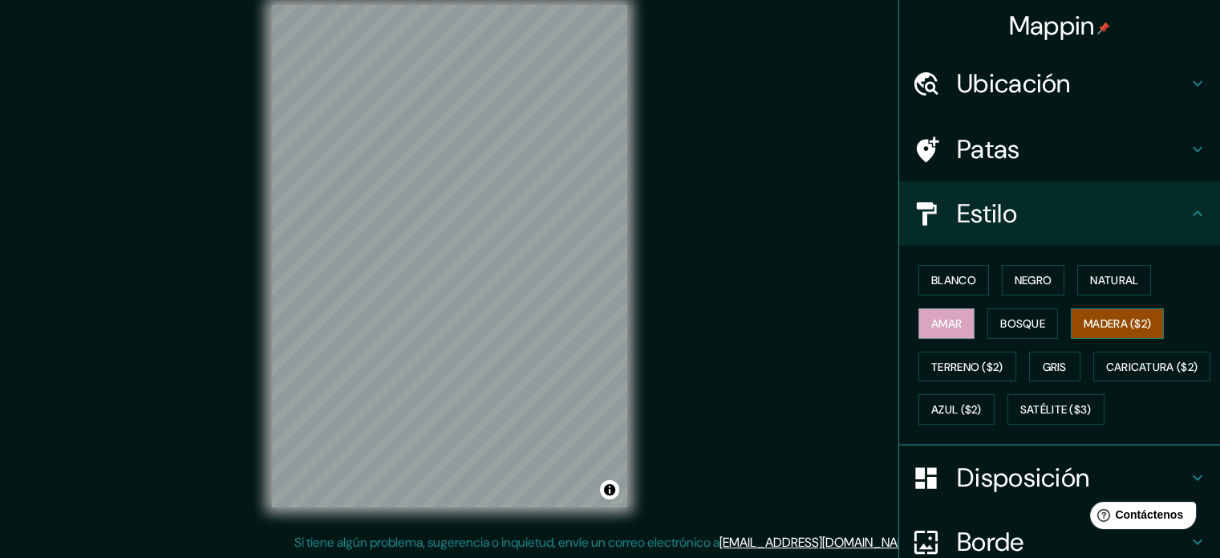
click at [1084, 317] on font "Madera ($2)" at bounding box center [1117, 323] width 67 height 14
click at [1060, 349] on div "Blanco Negro Natural Amar Bosque Madera ($2) Terreno ($2) Gris Caricatura ($2) …" at bounding box center [1066, 344] width 308 height 172
click at [982, 356] on font "Terreno ($2)" at bounding box center [967, 366] width 72 height 21
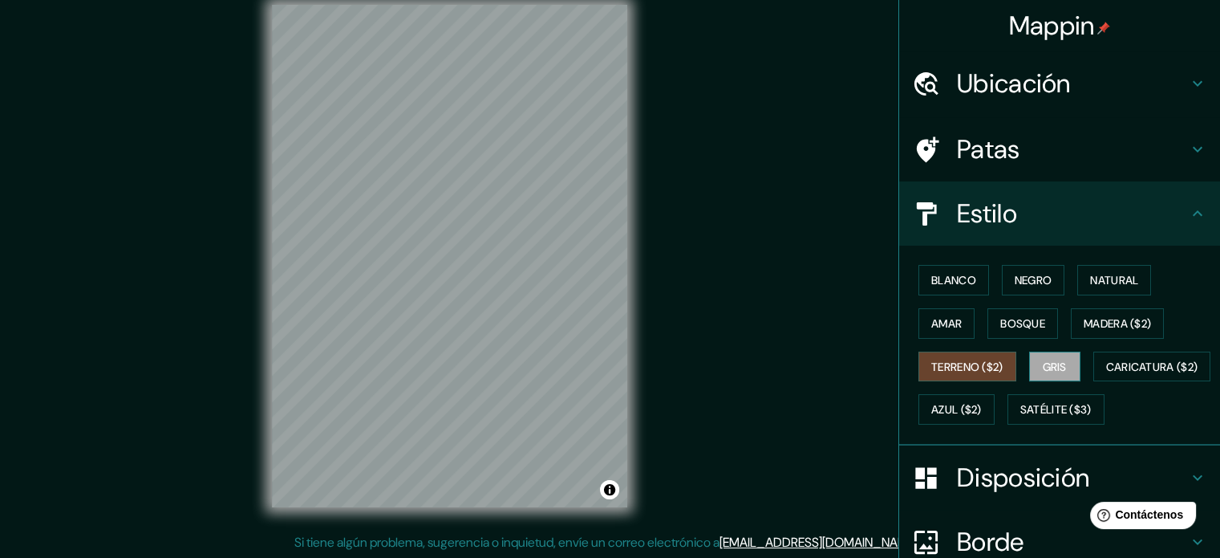
click at [1043, 370] on font "Gris" at bounding box center [1055, 366] width 24 height 14
click at [995, 400] on button "Azul ($2)" at bounding box center [956, 409] width 76 height 30
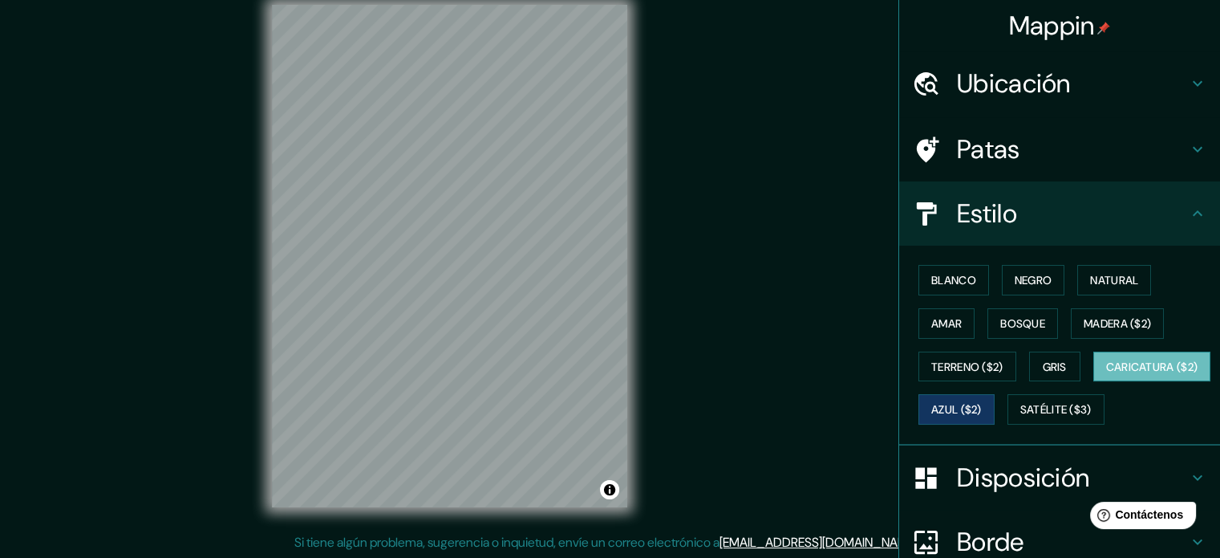
click at [1106, 374] on font "Caricatura ($2)" at bounding box center [1152, 366] width 92 height 14
click at [982, 399] on font "Azul ($2)" at bounding box center [956, 409] width 51 height 21
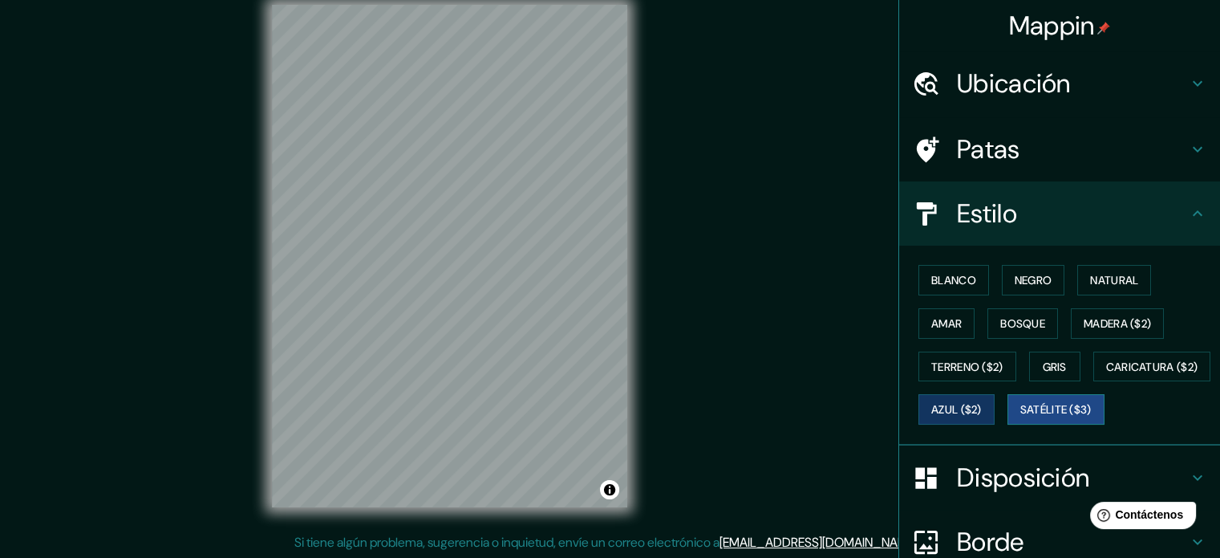
click at [1008, 424] on button "Satélite ($3)" at bounding box center [1056, 409] width 97 height 30
click at [982, 416] on font "Azul ($2)" at bounding box center [956, 409] width 51 height 21
click at [1008, 424] on button "Satélite ($3)" at bounding box center [1056, 409] width 97 height 30
click at [982, 403] on font "Azul ($2)" at bounding box center [956, 410] width 51 height 14
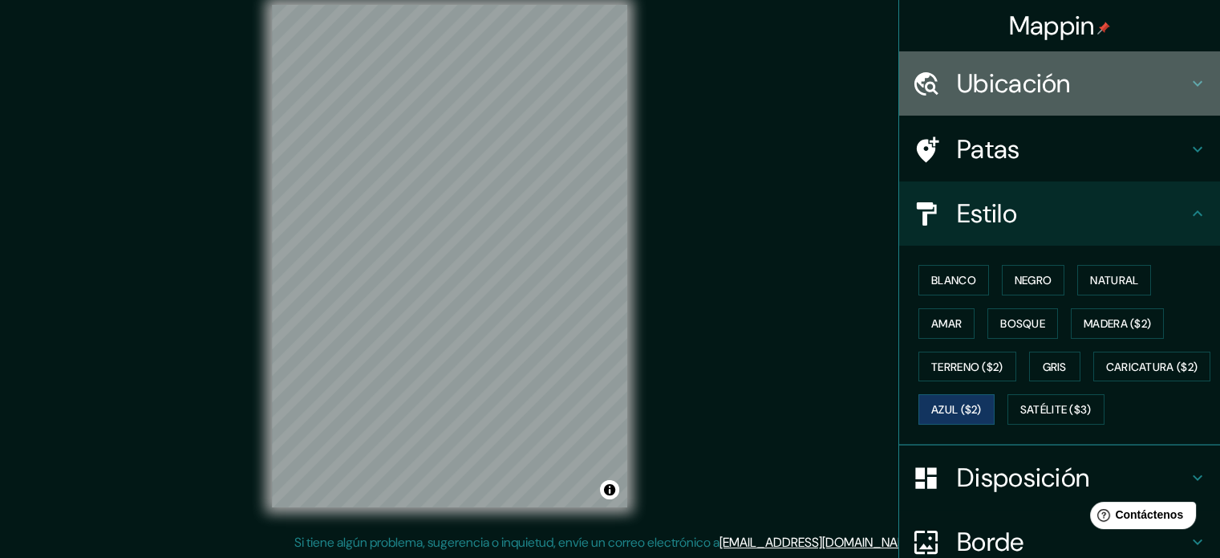
click at [998, 95] on font "Ubicación" at bounding box center [1014, 84] width 114 height 34
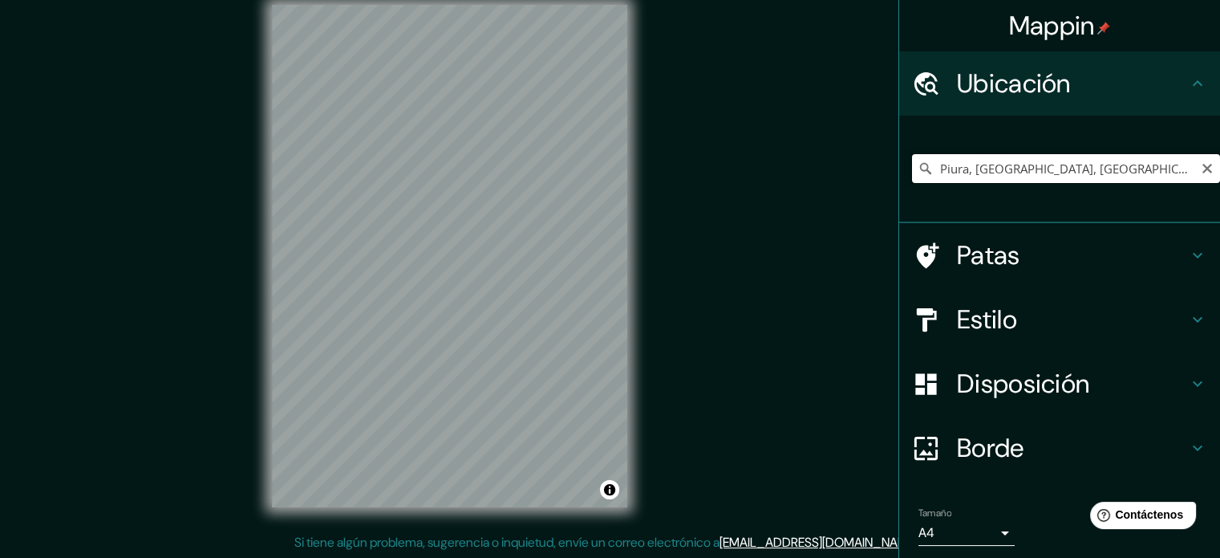
click at [1150, 164] on input "Piura, [GEOGRAPHIC_DATA], [GEOGRAPHIC_DATA]" at bounding box center [1066, 168] width 308 height 29
drag, startPoint x: 1136, startPoint y: 168, endPoint x: 963, endPoint y: 172, distance: 173.3
click at [963, 172] on input "Piura, [GEOGRAPHIC_DATA], [GEOGRAPHIC_DATA]" at bounding box center [1066, 168] width 308 height 29
click at [956, 210] on div "Piura, [GEOGRAPHIC_DATA], [GEOGRAPHIC_DATA]" at bounding box center [1059, 169] width 321 height 107
drag, startPoint x: 958, startPoint y: 168, endPoint x: 1156, endPoint y: 172, distance: 198.2
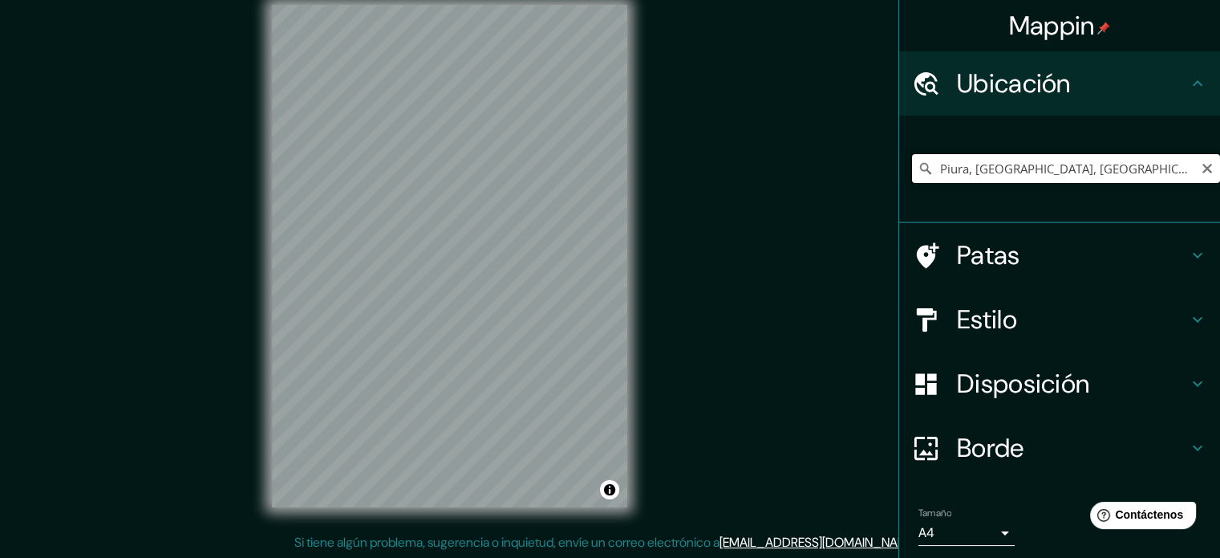
click at [1156, 172] on input "Piura, [GEOGRAPHIC_DATA], [GEOGRAPHIC_DATA]" at bounding box center [1066, 168] width 308 height 29
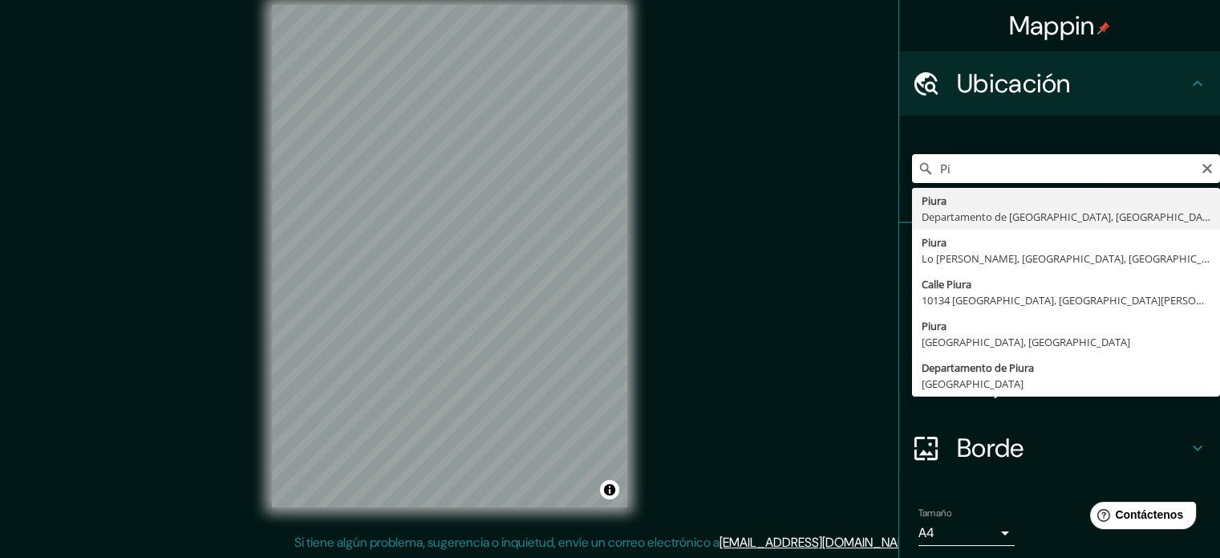
type input "P"
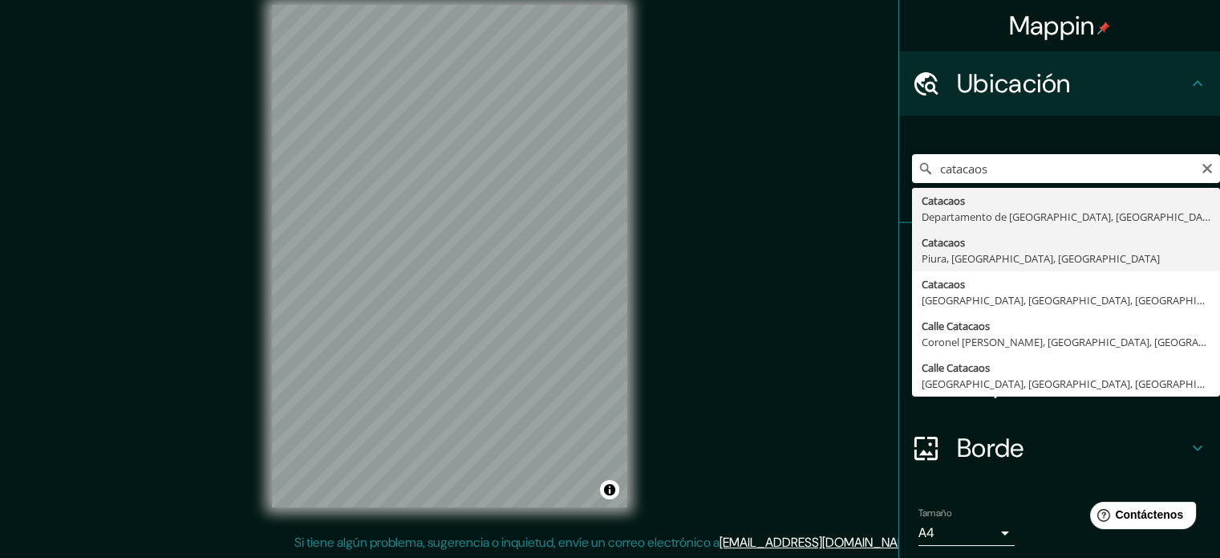
type input "Catacaos, [GEOGRAPHIC_DATA], [GEOGRAPHIC_DATA], [GEOGRAPHIC_DATA]"
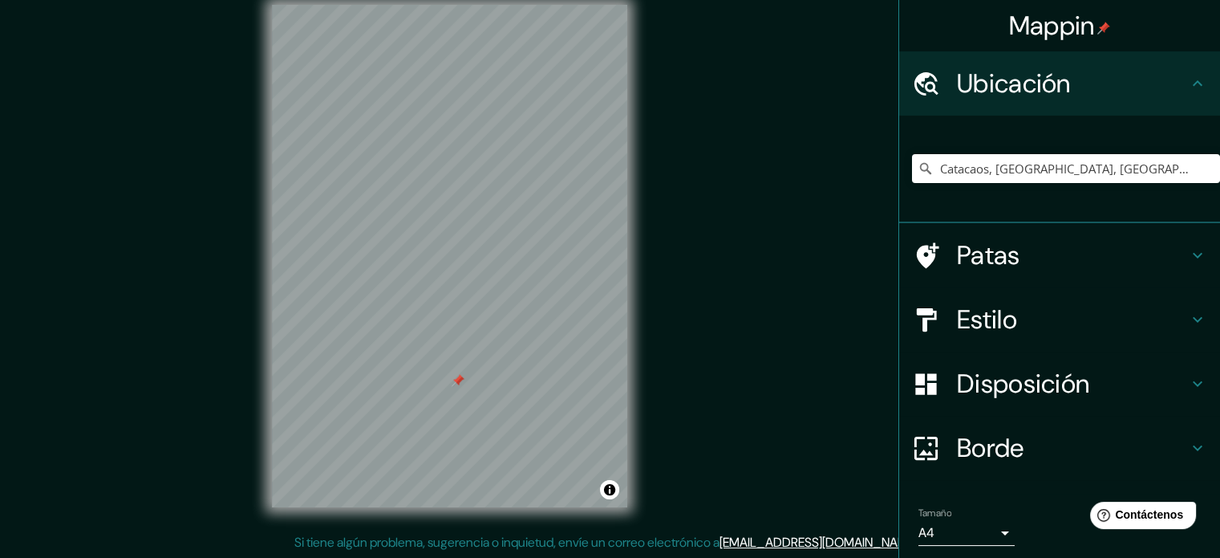
click at [456, 380] on div at bounding box center [458, 380] width 13 height 13
click at [998, 320] on font "Estilo" at bounding box center [987, 319] width 60 height 34
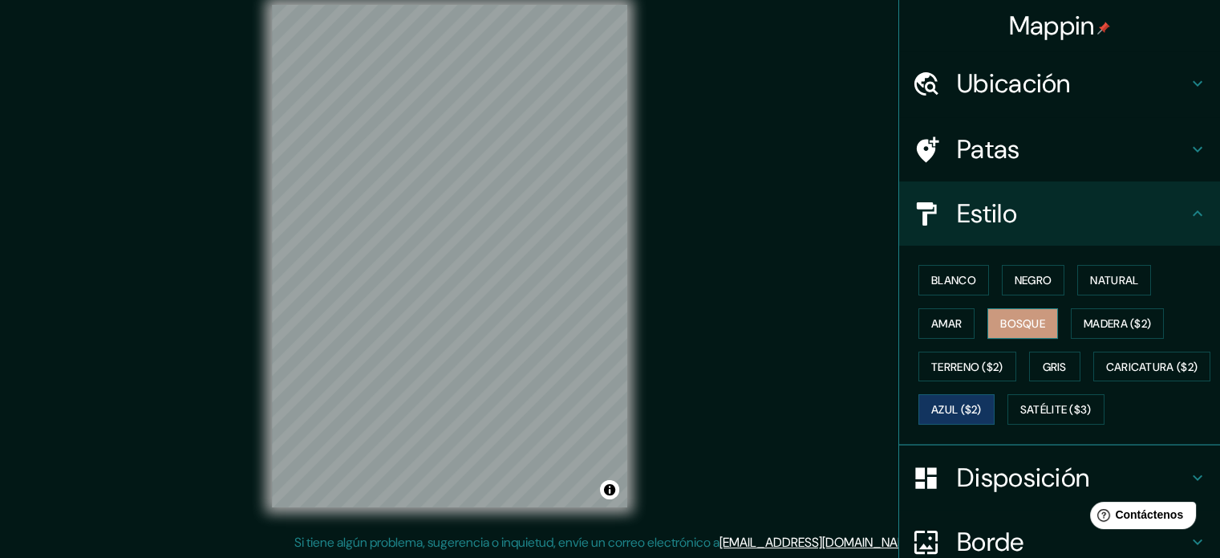
click at [1032, 322] on font "Bosque" at bounding box center [1022, 323] width 45 height 14
click at [1043, 371] on font "Gris" at bounding box center [1055, 366] width 24 height 21
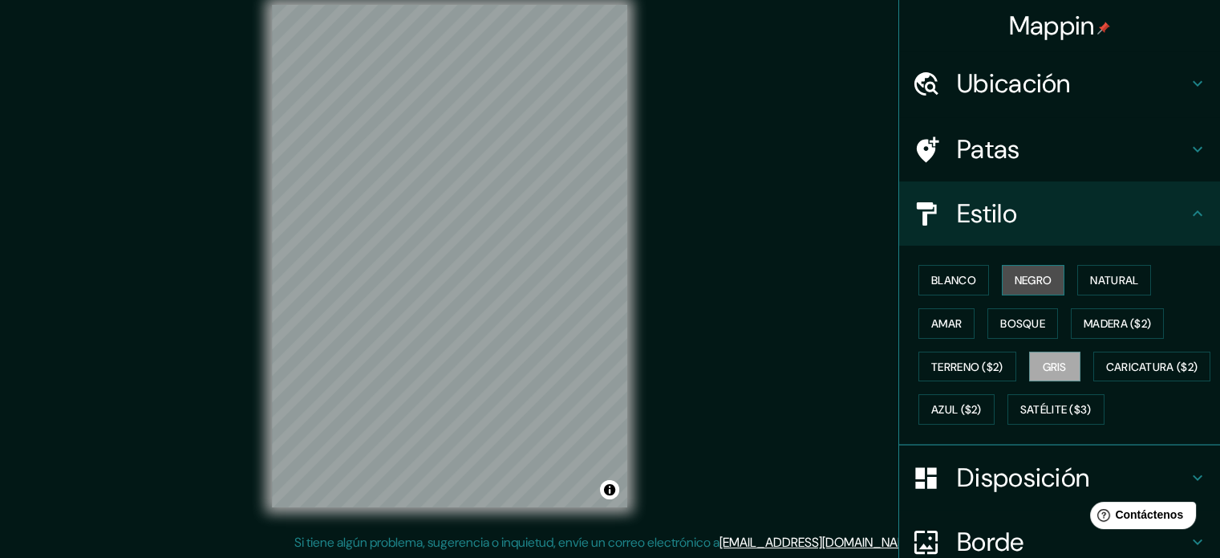
click at [1037, 281] on font "Negro" at bounding box center [1034, 280] width 38 height 14
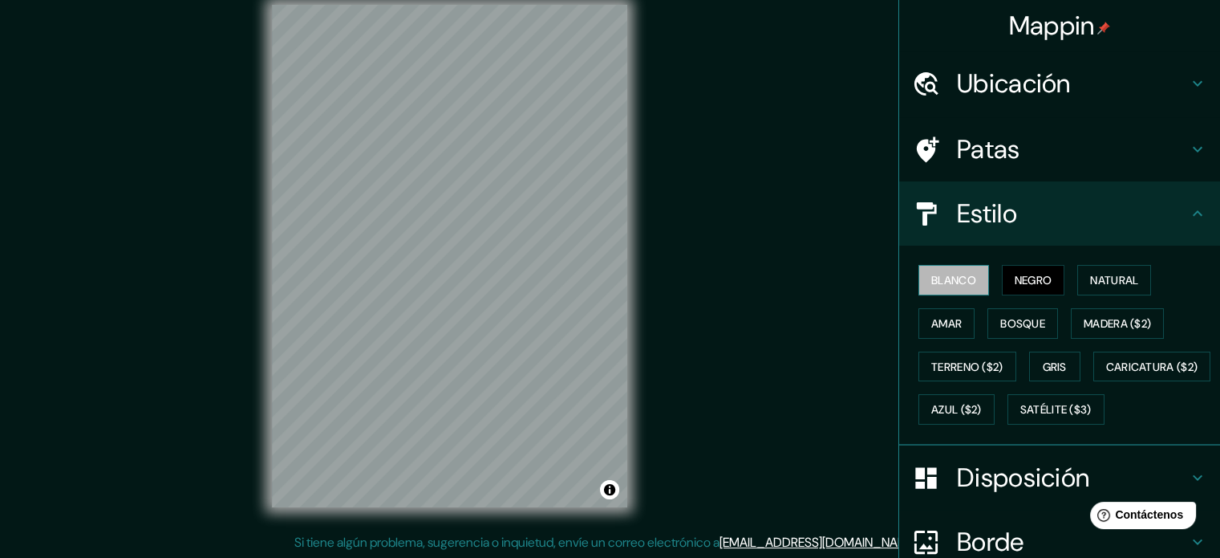
click at [968, 285] on button "Blanco" at bounding box center [953, 280] width 71 height 30
click at [980, 383] on div "Blanco Negro Natural Amar Bosque Madera ($2) Terreno ($2) Gris Caricatura ($2) …" at bounding box center [1066, 344] width 308 height 172
click at [979, 378] on button "Terreno ($2)" at bounding box center [967, 366] width 98 height 30
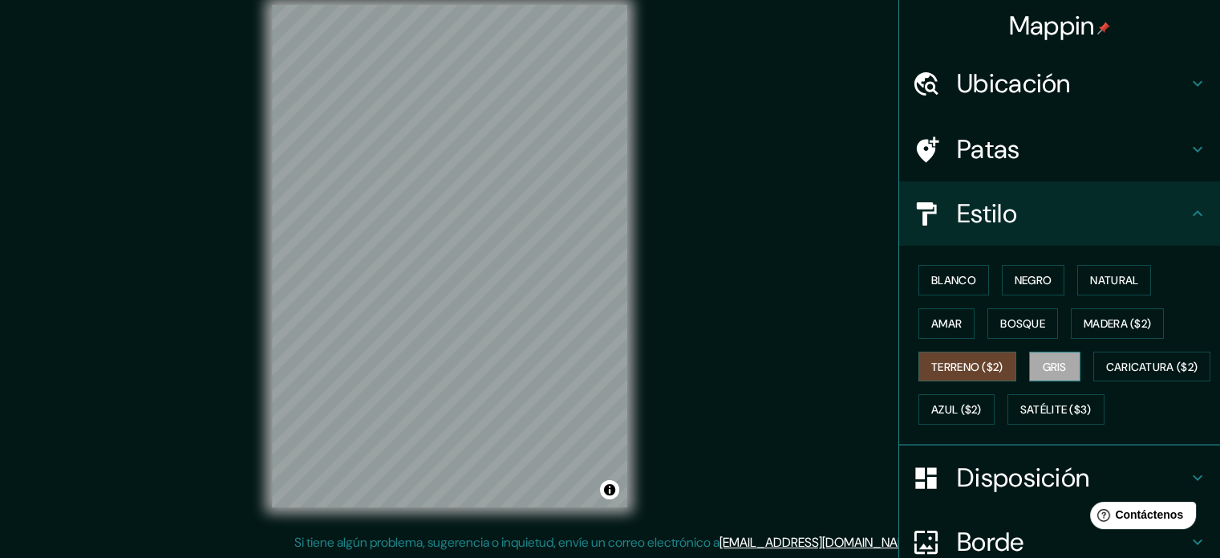
click at [1043, 373] on font "Gris" at bounding box center [1055, 366] width 24 height 21
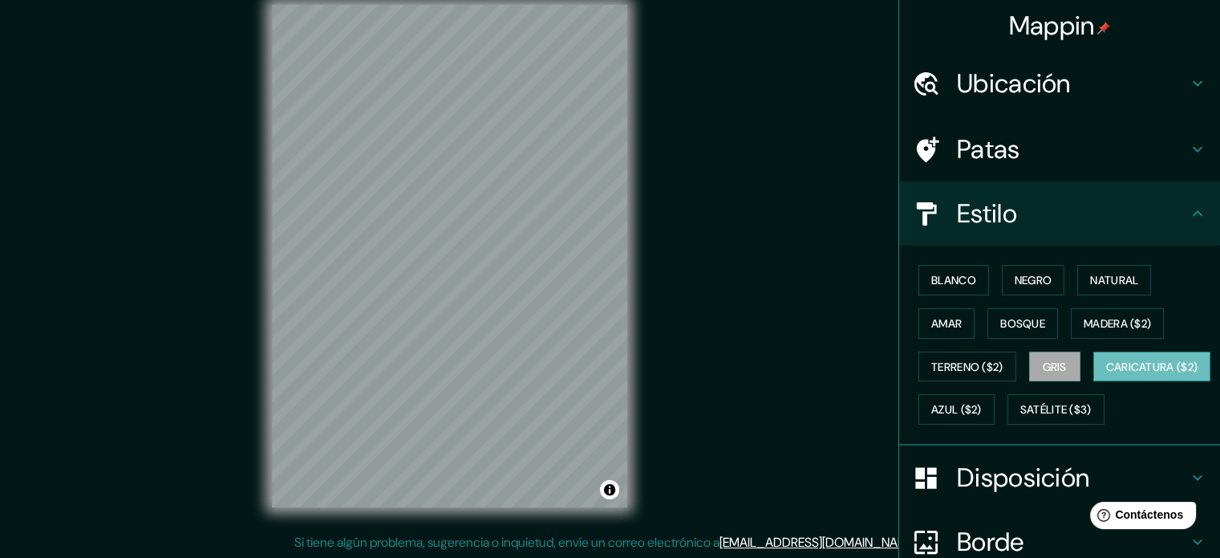
click at [1106, 374] on font "Caricatura ($2)" at bounding box center [1152, 366] width 92 height 14
click at [982, 411] on font "Azul ($2)" at bounding box center [956, 410] width 51 height 14
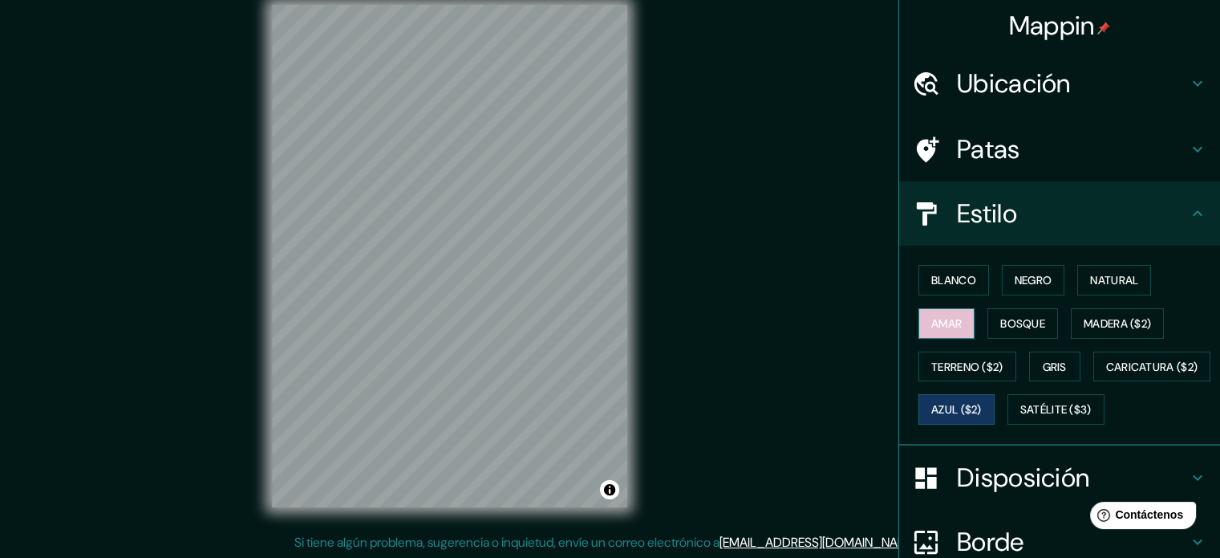
click at [918, 327] on button "Amar" at bounding box center [946, 323] width 56 height 30
click at [1000, 317] on font "Bosque" at bounding box center [1022, 323] width 45 height 14
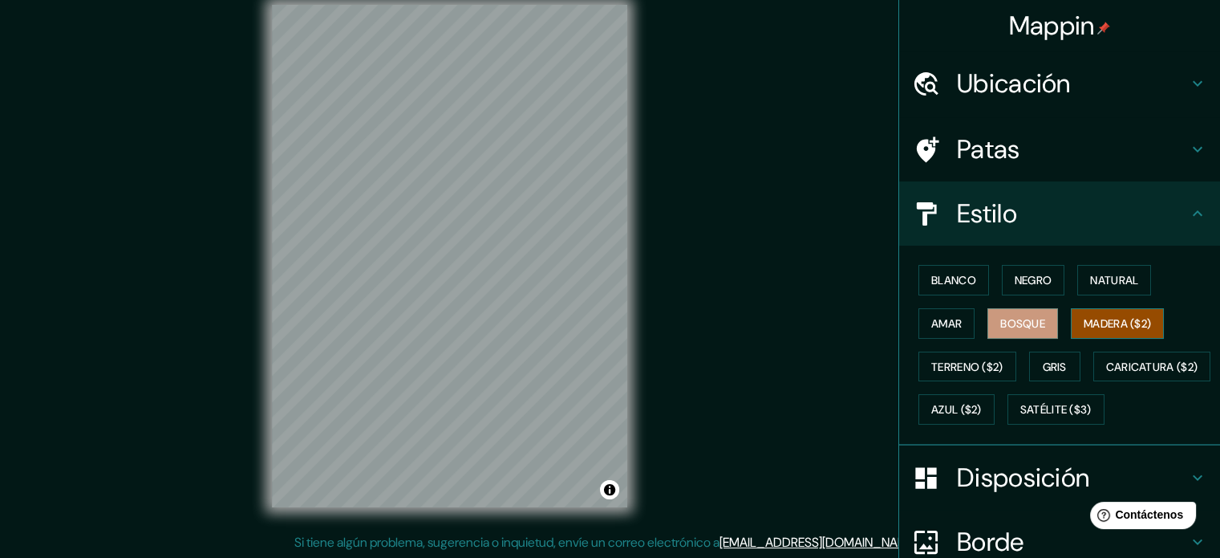
click at [1098, 331] on font "Madera ($2)" at bounding box center [1117, 323] width 67 height 21
click at [1023, 286] on font "Negro" at bounding box center [1034, 280] width 38 height 14
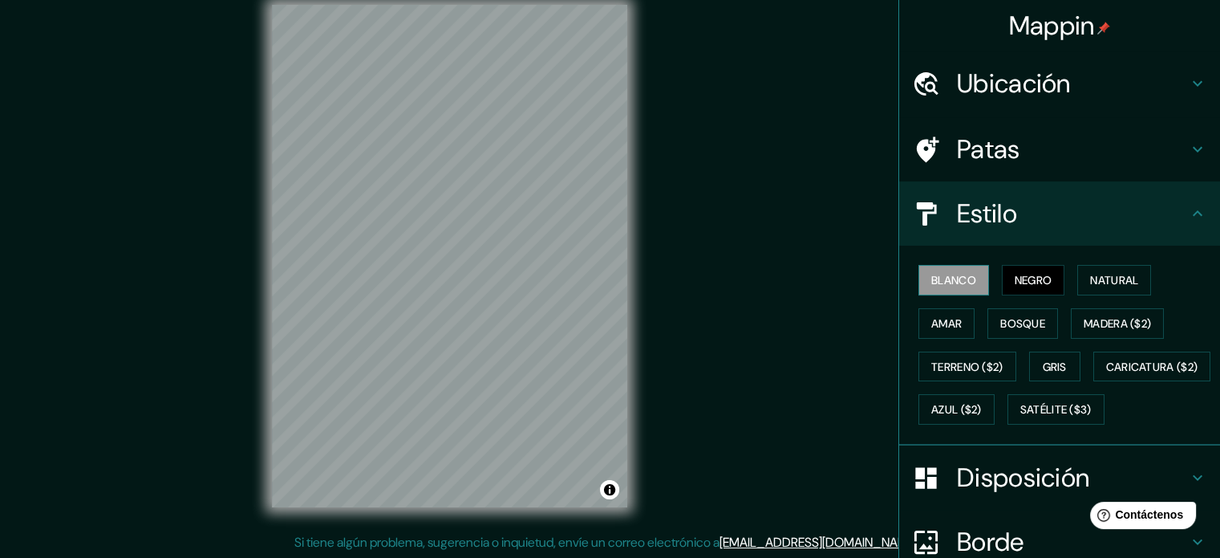
click at [940, 274] on font "Blanco" at bounding box center [953, 280] width 45 height 14
